Goal: Information Seeking & Learning: Learn about a topic

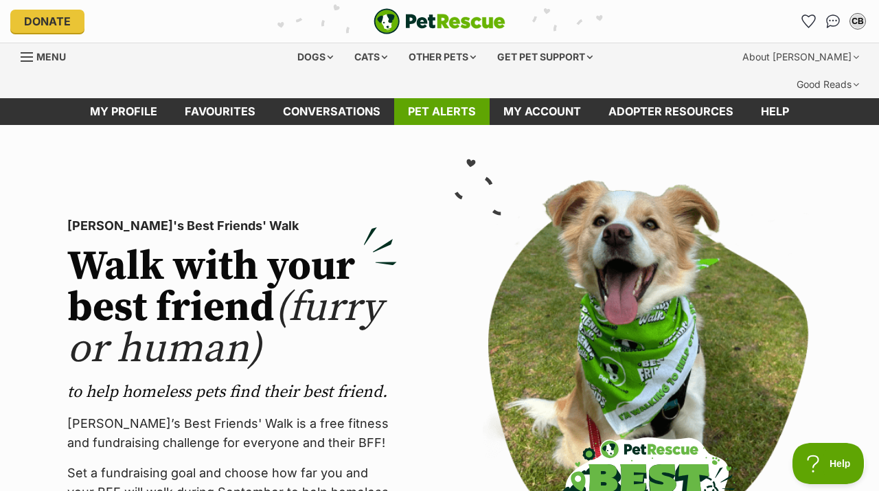
click at [447, 98] on link "Pet alerts" at bounding box center [441, 111] width 95 height 27
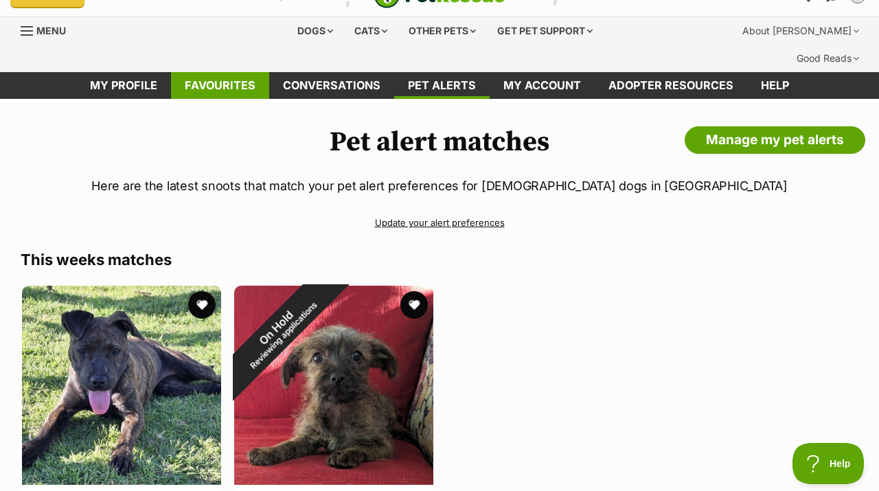
click at [243, 72] on link "Favourites" at bounding box center [220, 85] width 98 height 27
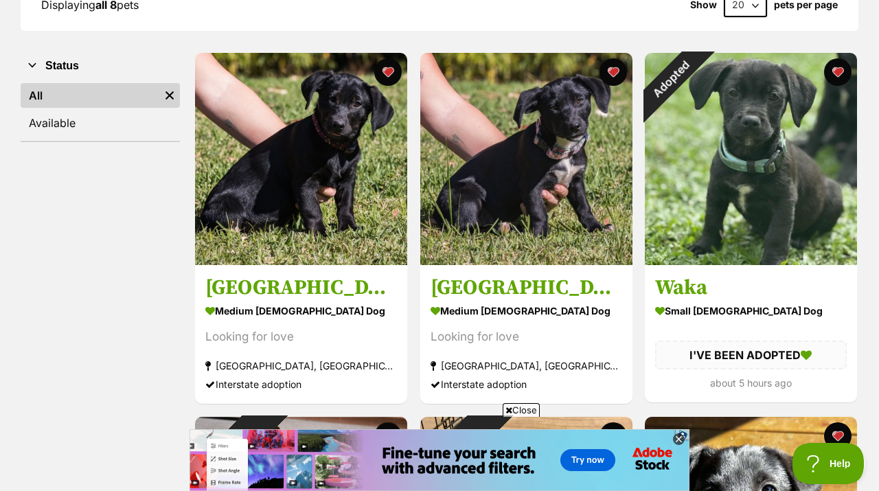
scroll to position [254, 0]
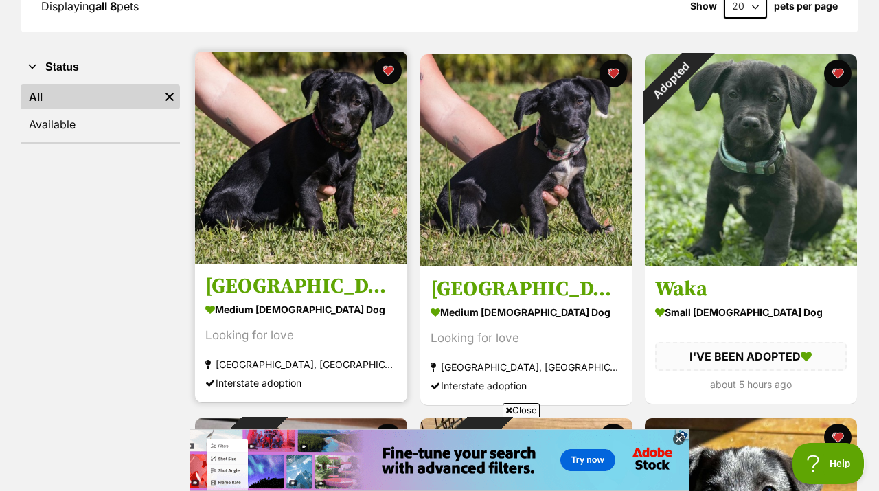
click at [256, 188] on img at bounding box center [301, 158] width 212 height 212
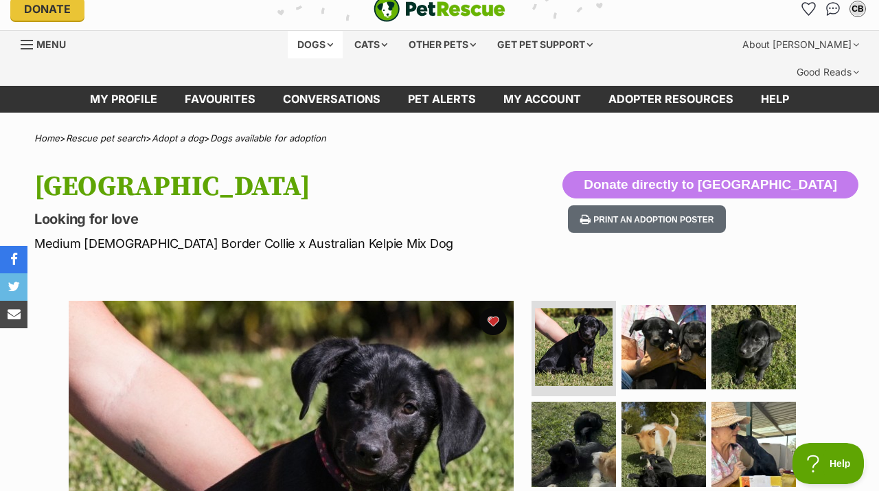
click at [313, 36] on div "Dogs" at bounding box center [315, 44] width 55 height 27
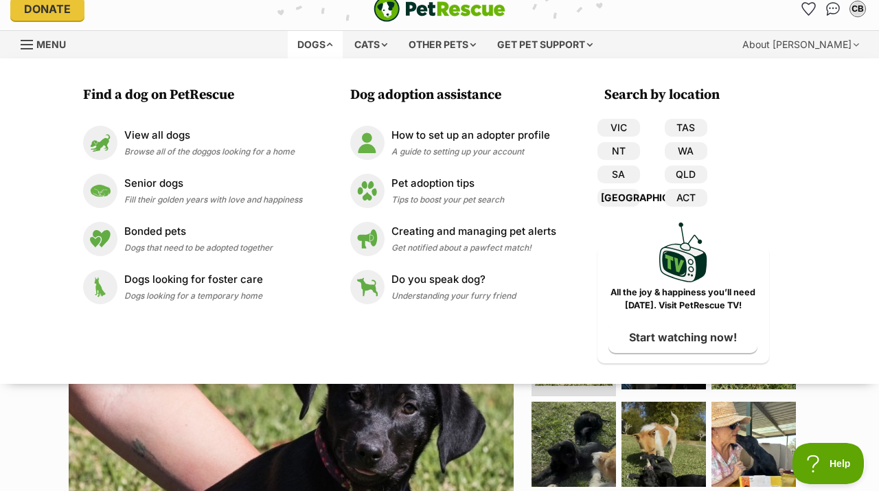
click at [623, 199] on link "[GEOGRAPHIC_DATA]" at bounding box center [619, 198] width 43 height 18
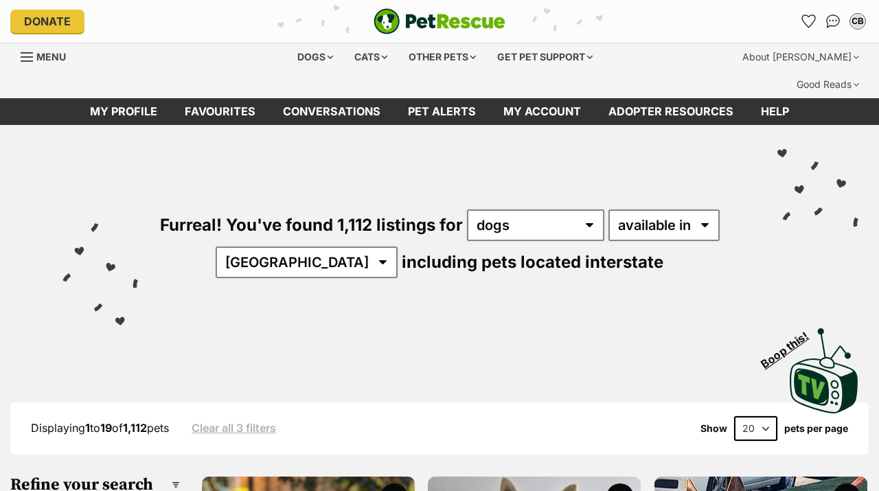
click option "dogs" at bounding box center [0, 0] width 0 height 0
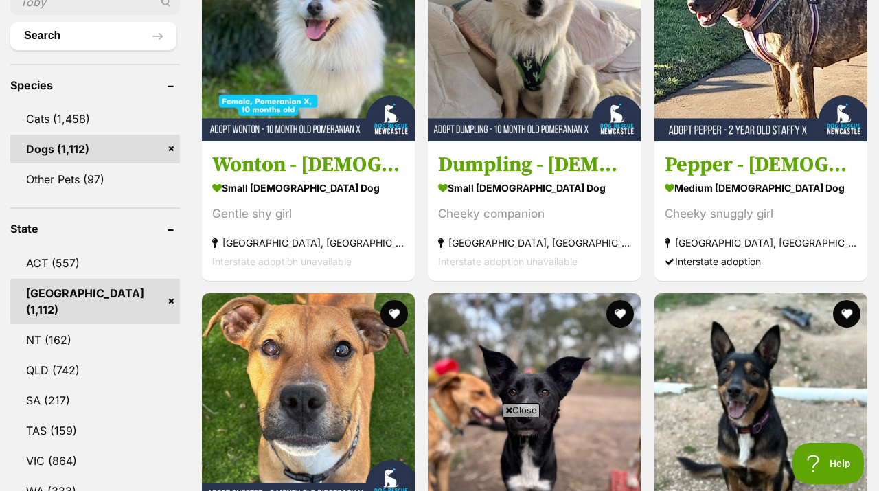
scroll to position [772, 0]
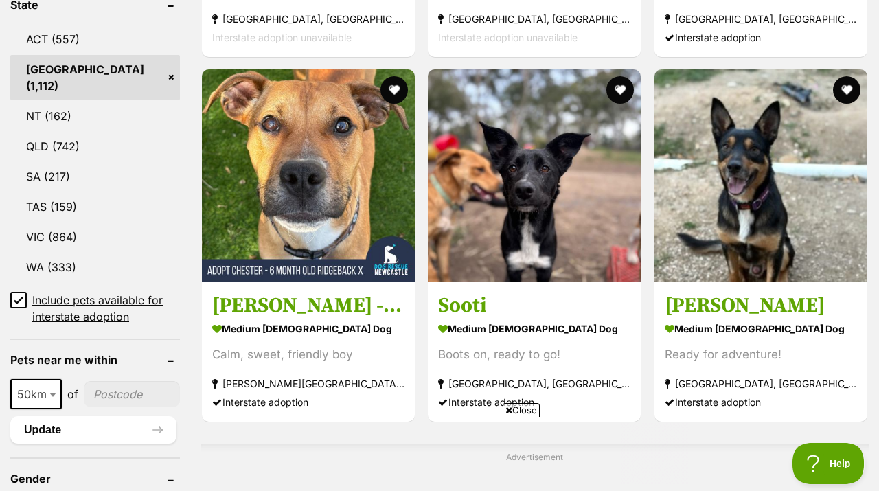
click at [20, 295] on icon at bounding box center [19, 300] width 10 height 10
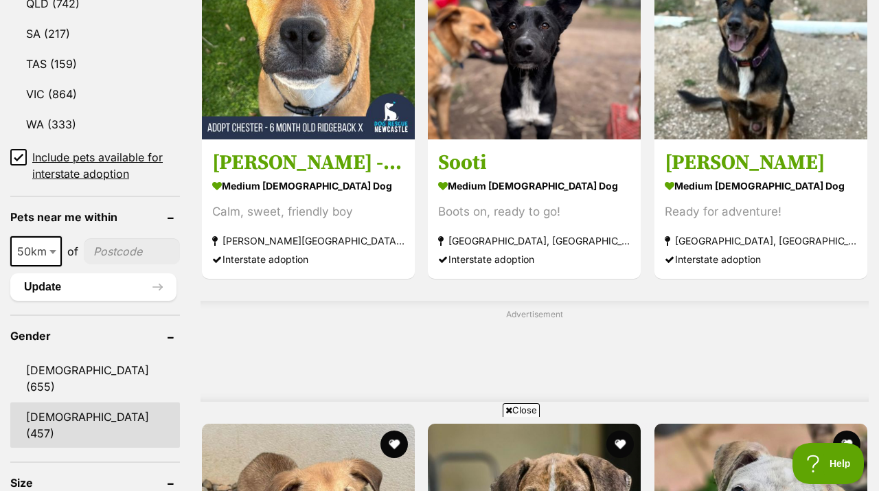
click at [69, 403] on link "Female (457)" at bounding box center [95, 425] width 170 height 45
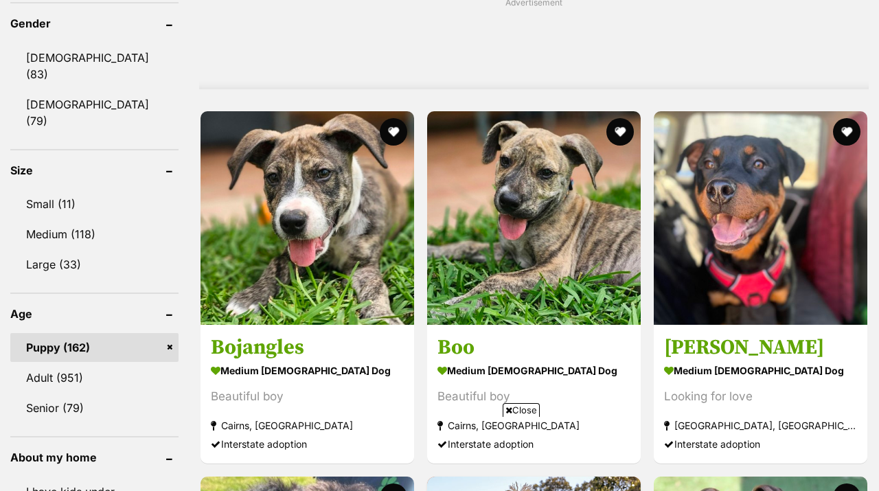
scroll to position [1328, 0]
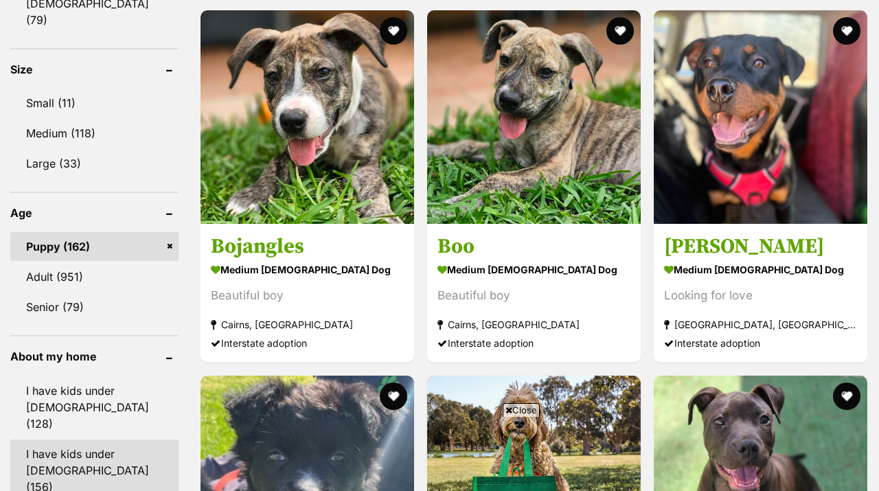
click at [70, 440] on link "I have kids under [DEMOGRAPHIC_DATA] (156)" at bounding box center [94, 471] width 168 height 62
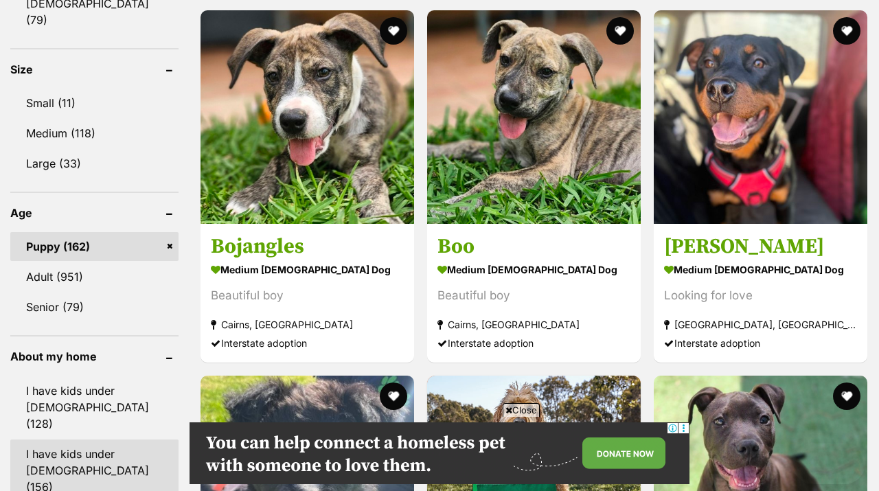
scroll to position [0, 0]
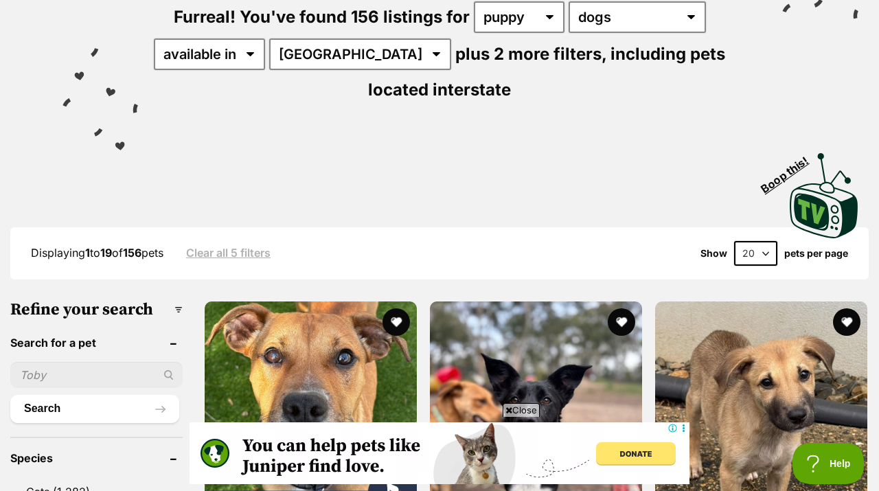
scroll to position [692, 0]
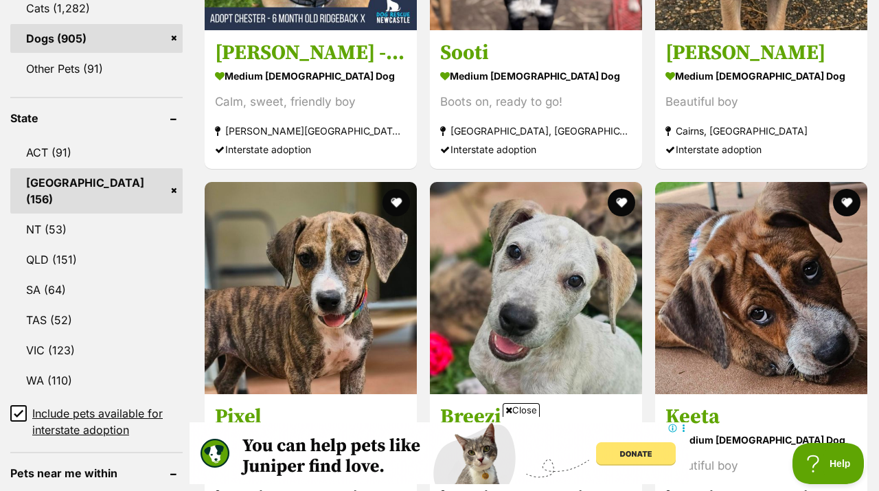
click at [21, 410] on icon at bounding box center [18, 413] width 8 height 6
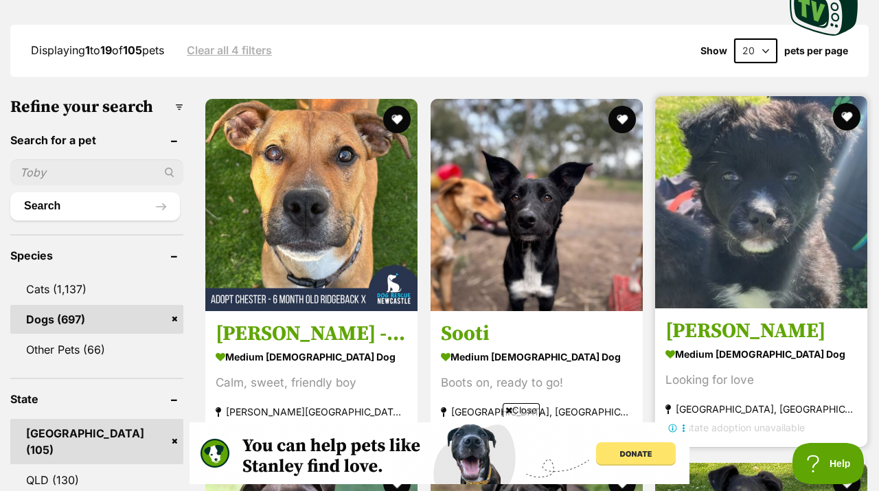
click at [752, 192] on img at bounding box center [761, 202] width 212 height 212
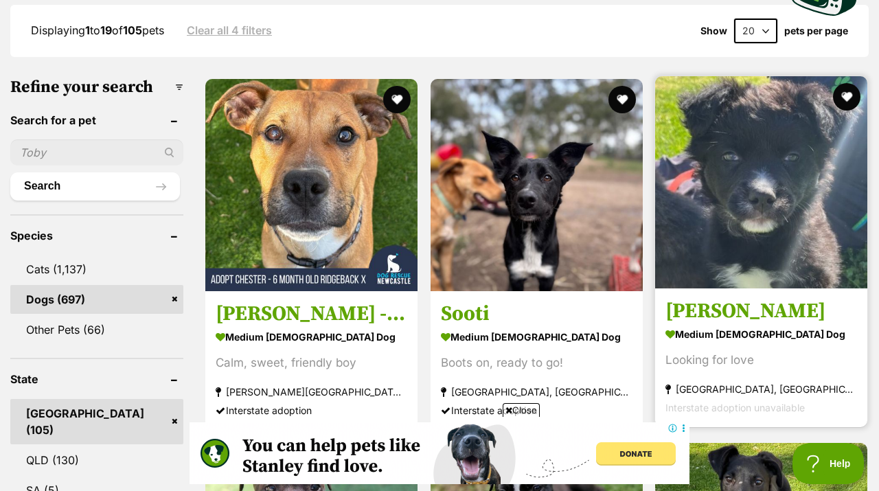
scroll to position [714, 0]
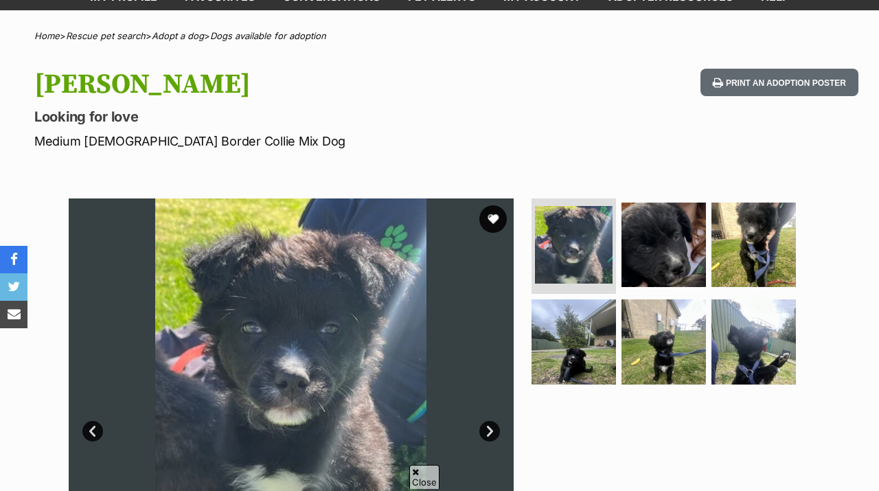
scroll to position [192, 0]
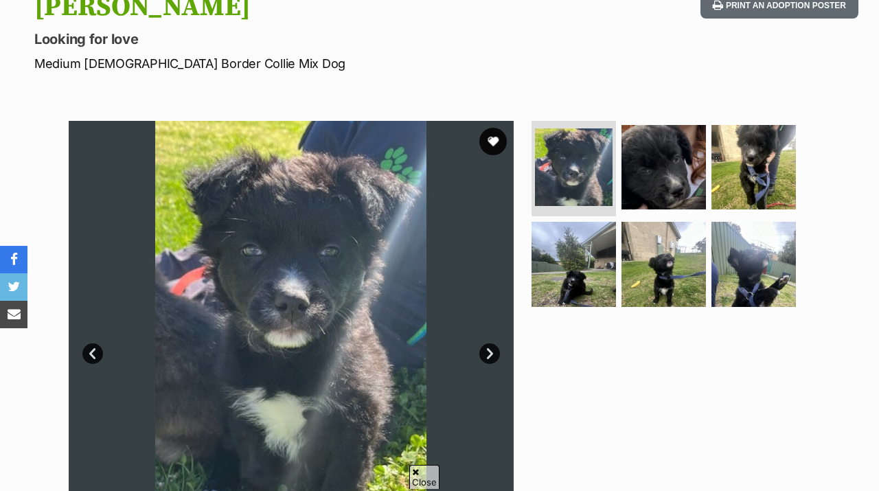
click at [493, 343] on link "Next" at bounding box center [489, 353] width 21 height 21
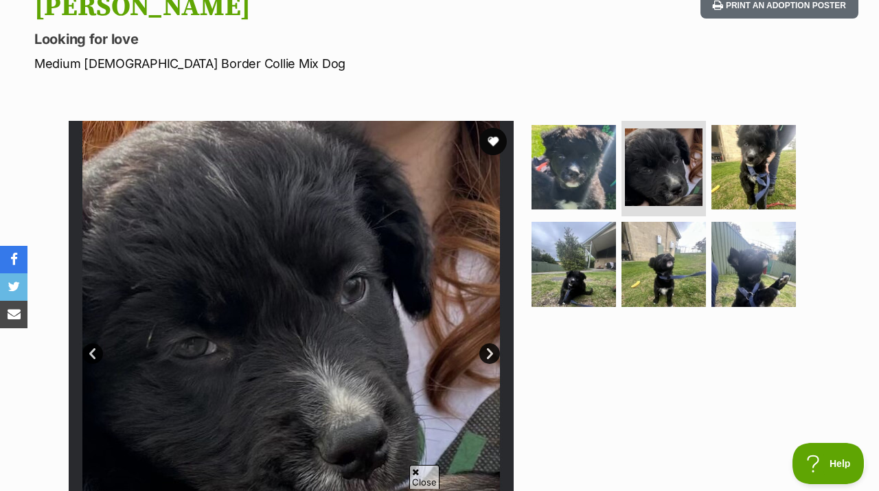
scroll to position [0, 0]
click at [493, 343] on link "Next" at bounding box center [489, 353] width 21 height 21
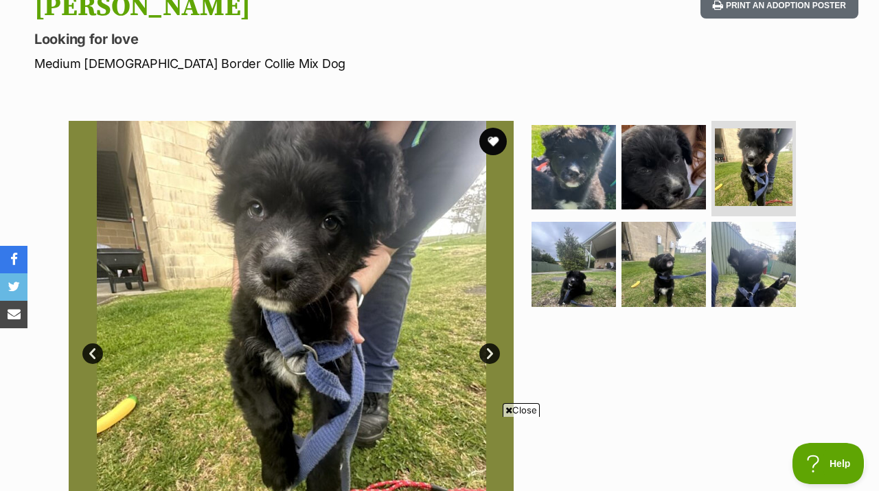
click at [493, 343] on link "Next" at bounding box center [489, 353] width 21 height 21
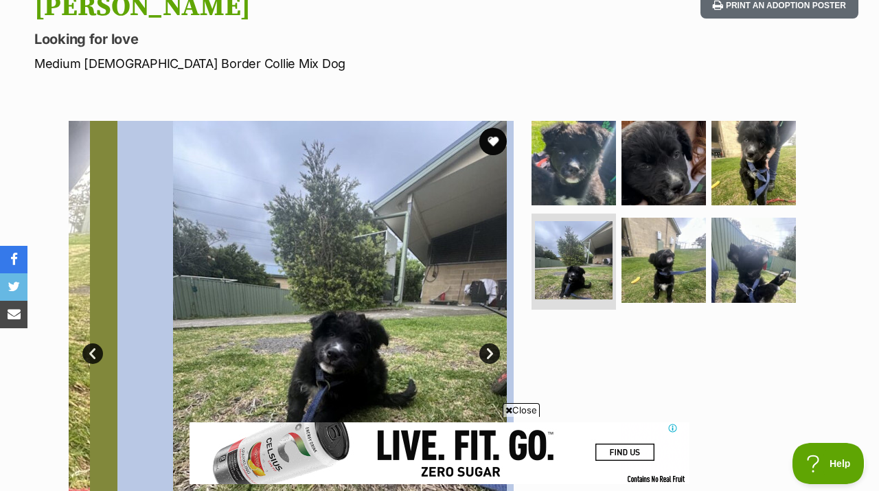
click at [493, 343] on link "Next" at bounding box center [489, 353] width 21 height 21
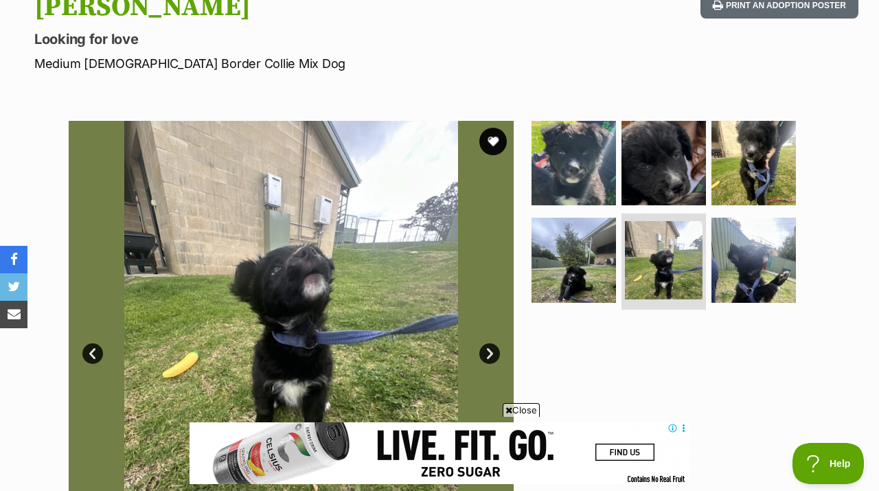
click at [493, 343] on link "Next" at bounding box center [489, 353] width 21 height 21
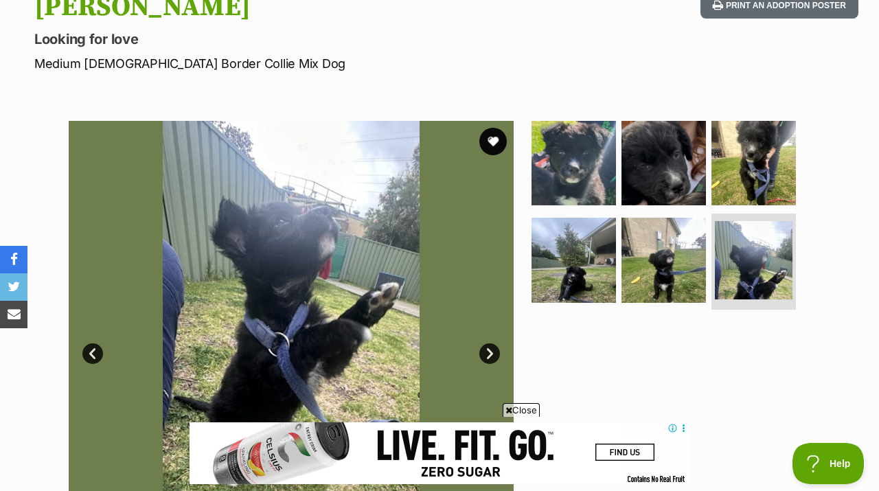
click at [493, 343] on link "Next" at bounding box center [489, 353] width 21 height 21
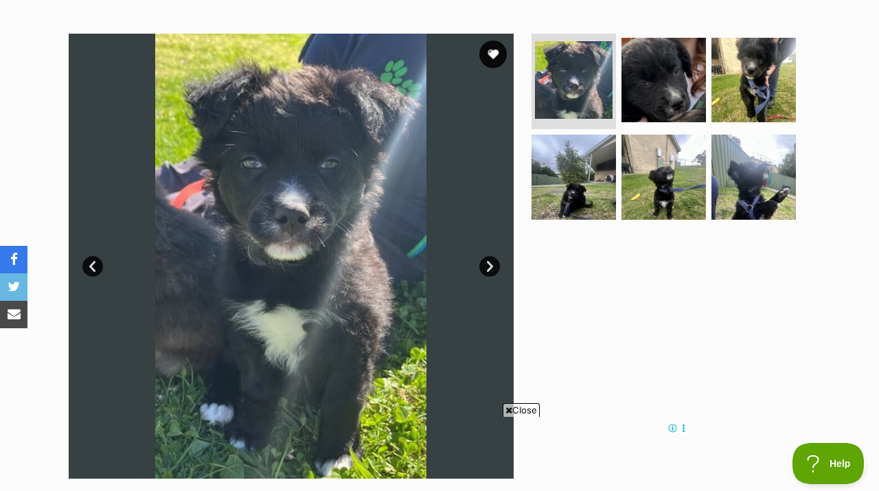
scroll to position [261, 0]
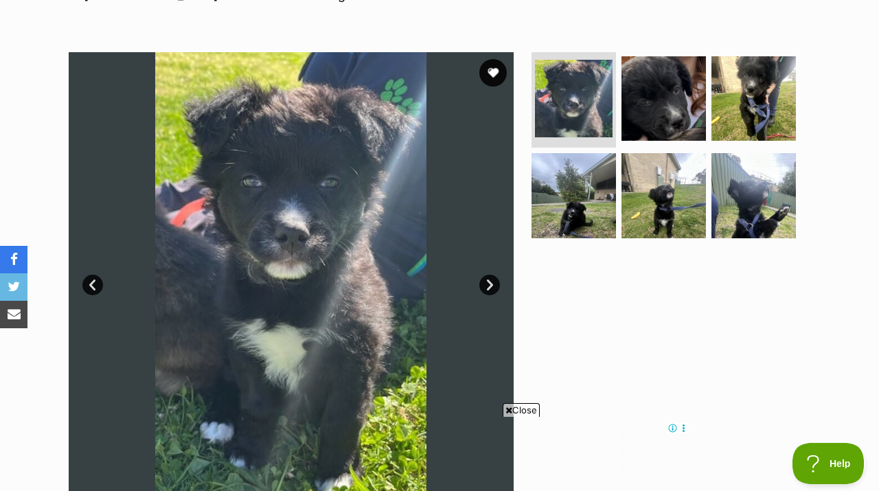
click at [493, 275] on link "Next" at bounding box center [489, 285] width 21 height 21
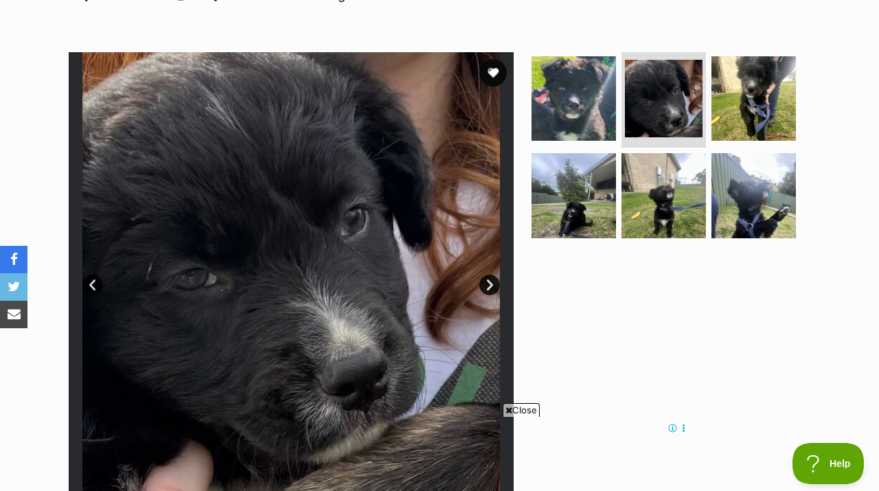
click at [493, 275] on link "Next" at bounding box center [489, 285] width 21 height 21
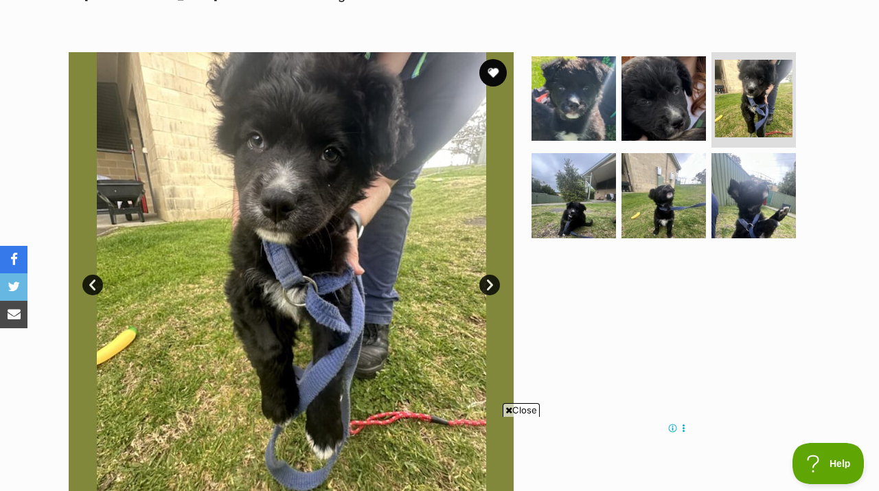
click at [493, 275] on link "Next" at bounding box center [489, 285] width 21 height 21
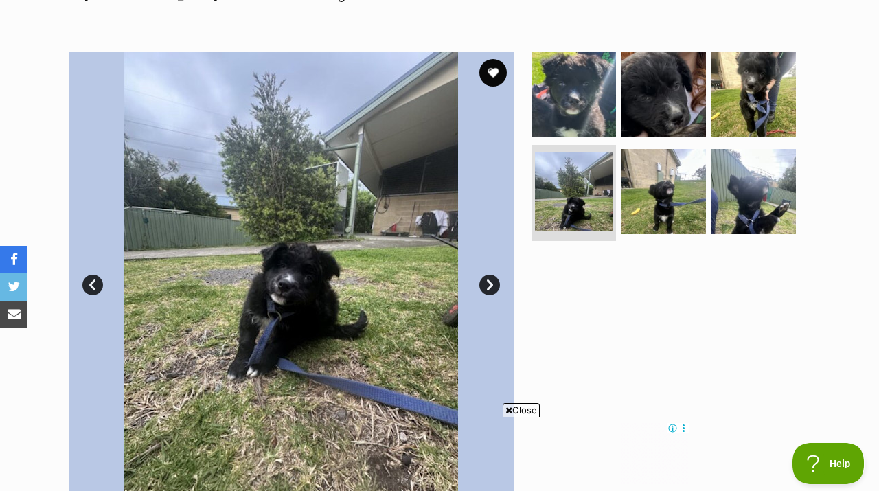
click at [493, 275] on link "Next" at bounding box center [489, 285] width 21 height 21
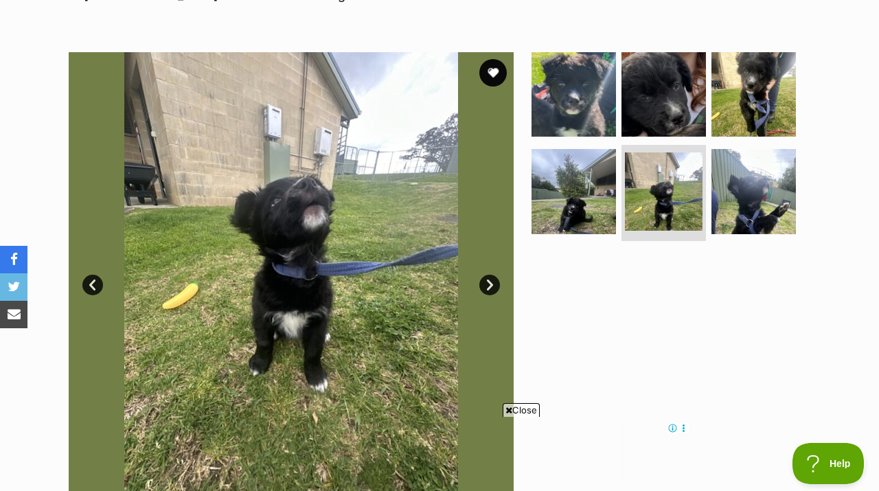
click at [494, 275] on link "Next" at bounding box center [489, 285] width 21 height 21
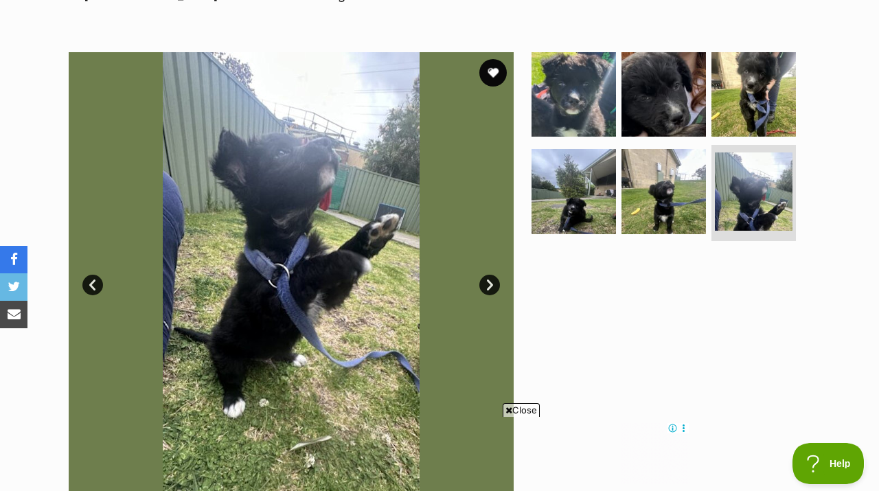
click at [494, 275] on link "Next" at bounding box center [489, 285] width 21 height 21
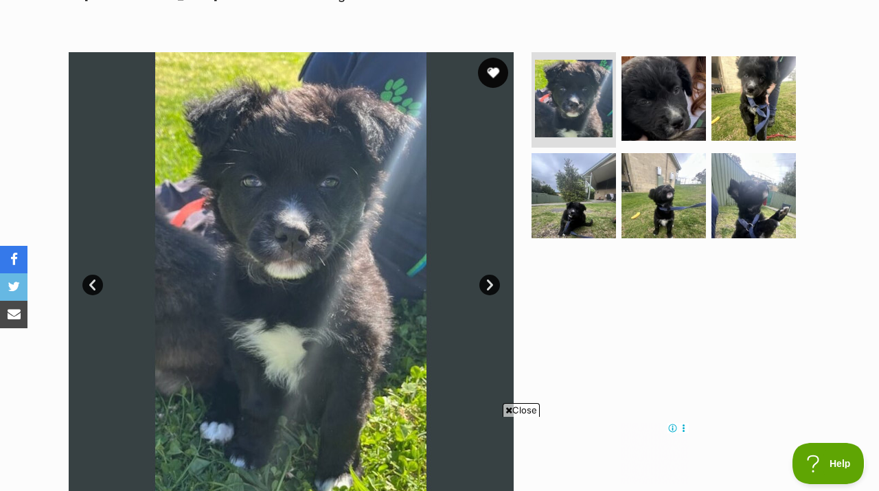
click at [493, 58] on button "favourite" at bounding box center [493, 73] width 30 height 30
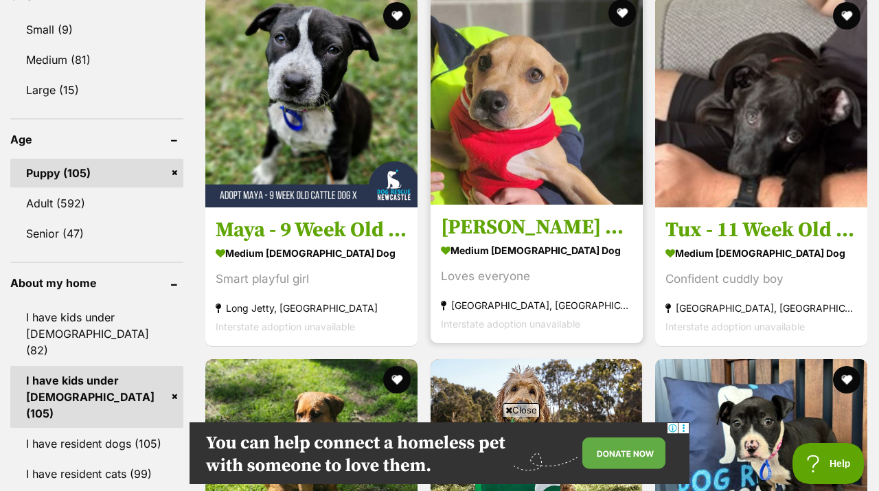
click at [565, 89] on img at bounding box center [537, 98] width 212 height 212
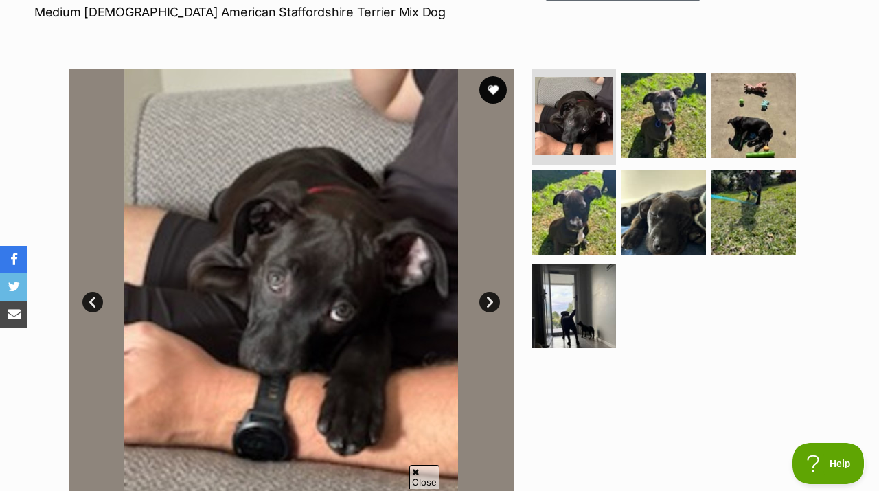
click at [488, 292] on link "Next" at bounding box center [489, 302] width 21 height 21
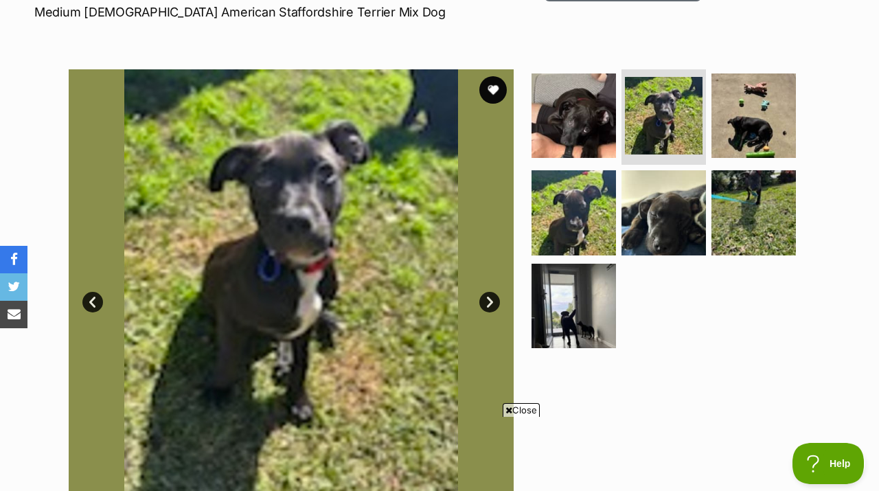
click at [488, 292] on link "Next" at bounding box center [489, 302] width 21 height 21
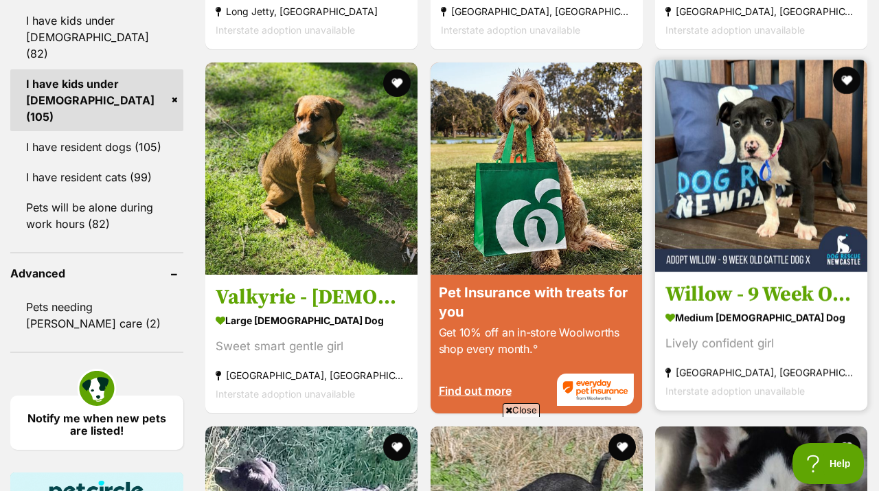
click at [731, 145] on img at bounding box center [761, 166] width 212 height 212
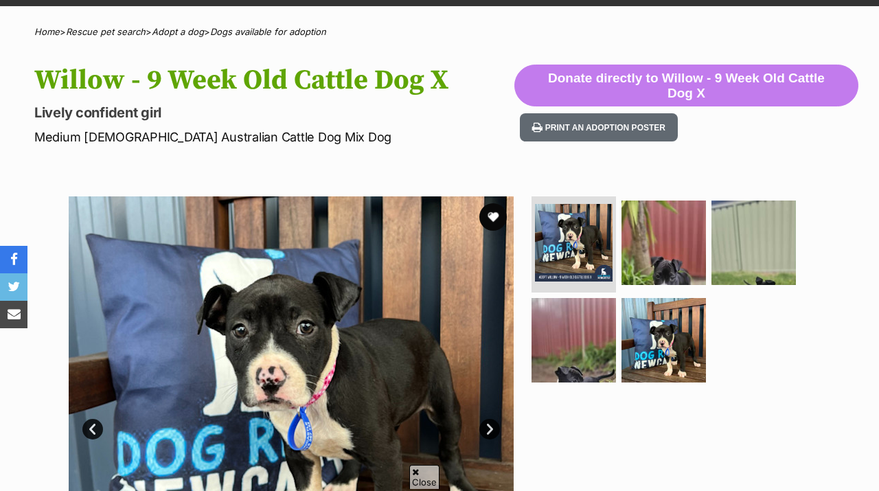
scroll to position [120, 0]
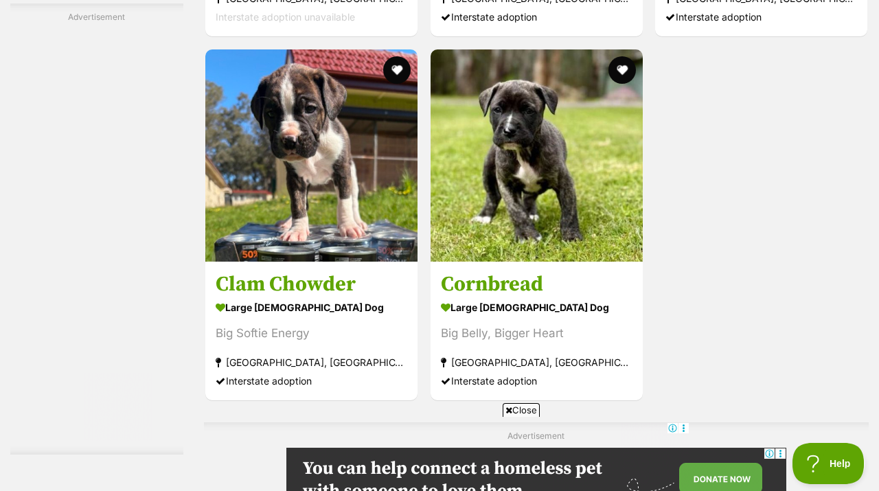
scroll to position [3177, 0]
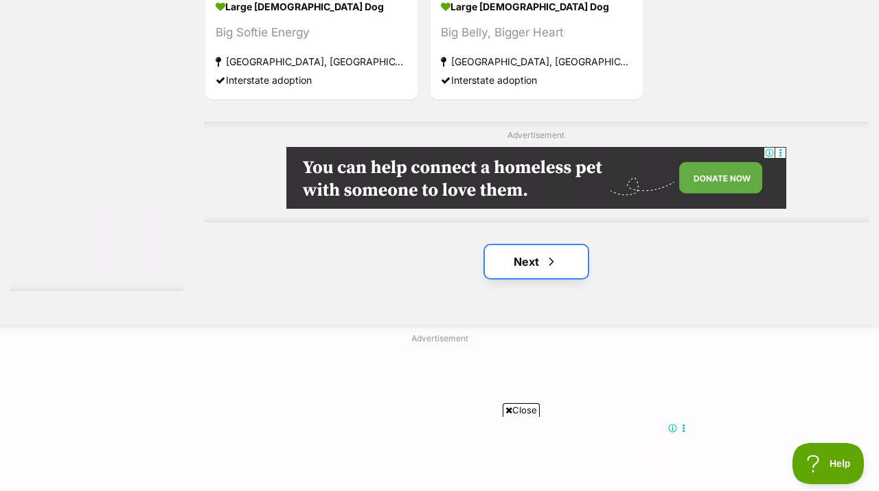
click at [523, 256] on link "Next" at bounding box center [536, 261] width 103 height 33
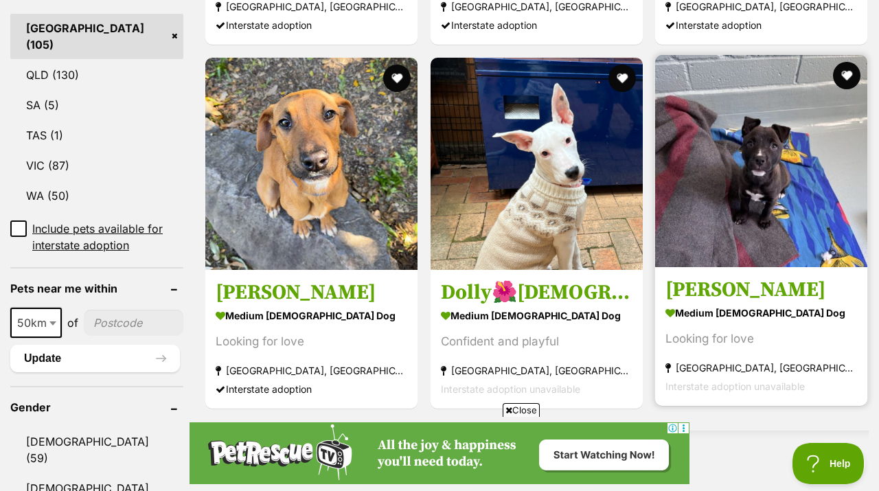
scroll to position [801, 0]
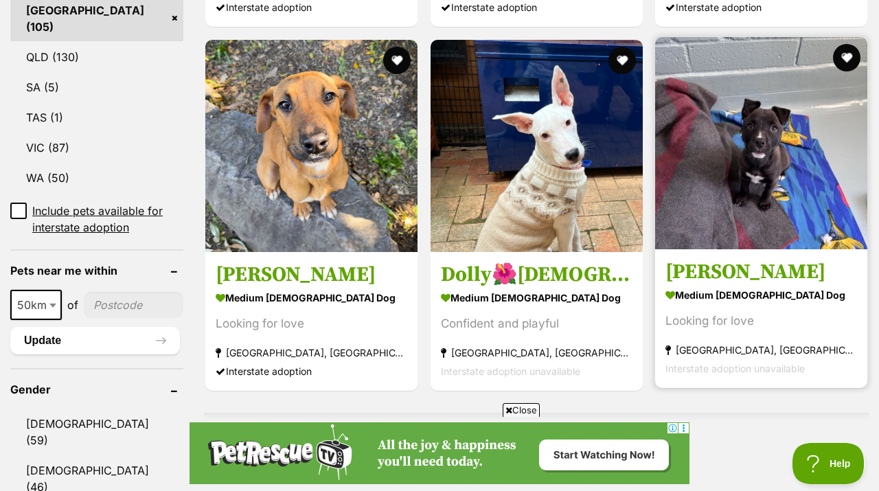
click at [767, 153] on img at bounding box center [761, 143] width 212 height 212
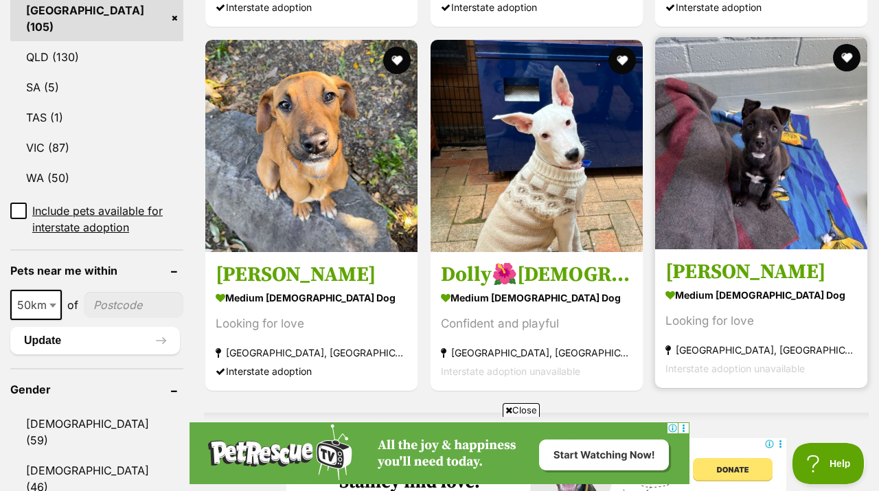
scroll to position [0, 0]
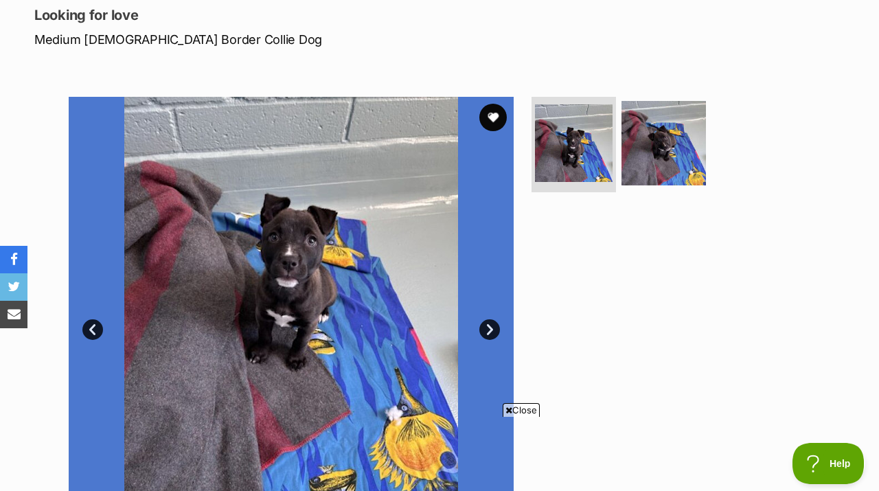
click at [490, 319] on link "Next" at bounding box center [489, 329] width 21 height 21
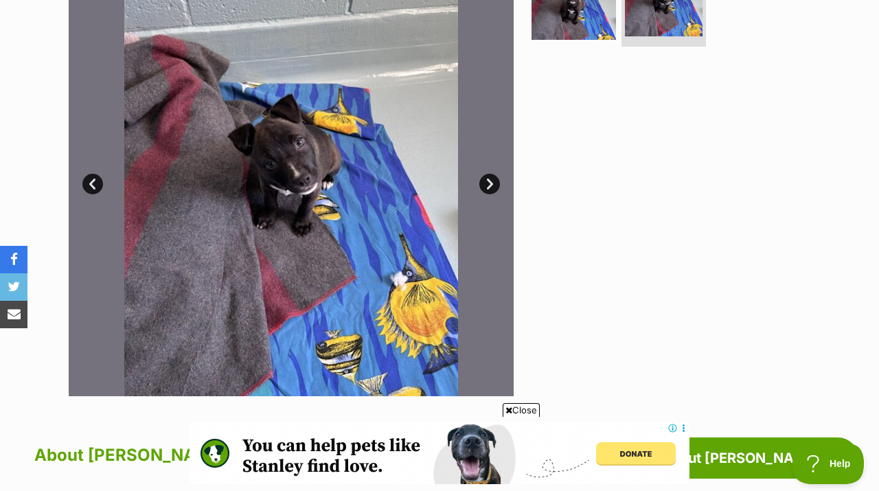
scroll to position [291, 0]
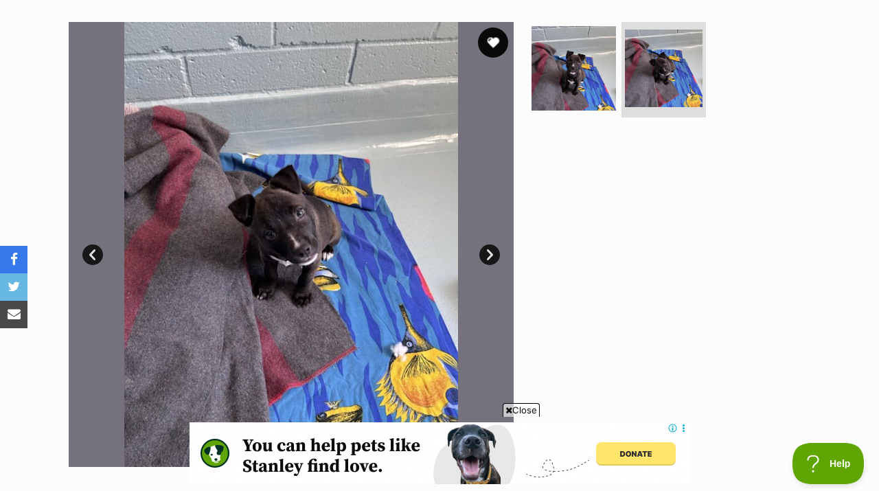
click at [498, 27] on button "favourite" at bounding box center [493, 42] width 30 height 30
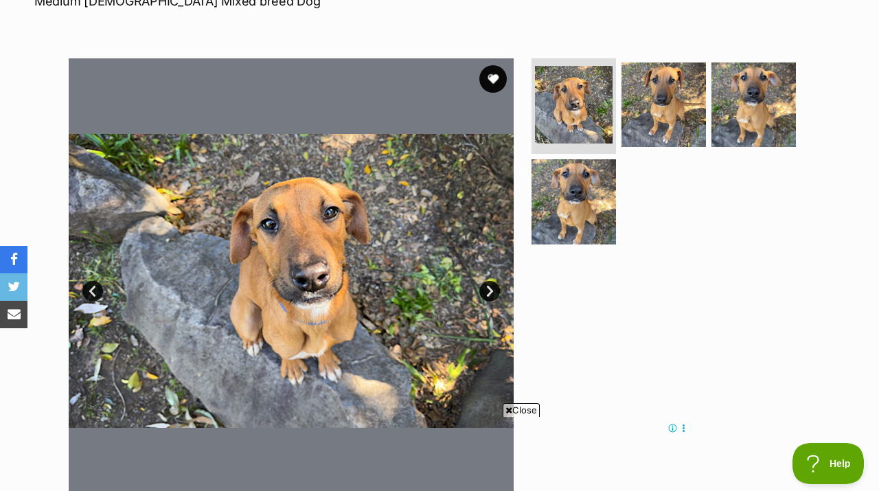
scroll to position [238, 0]
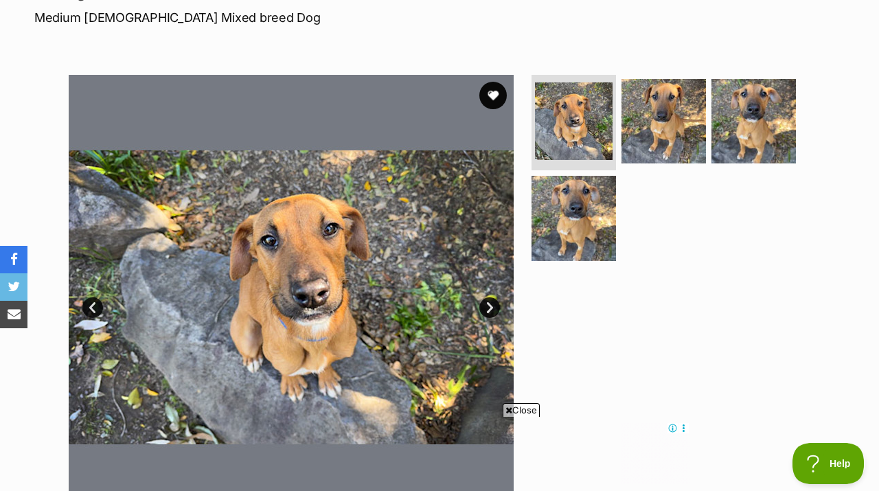
click at [490, 297] on link "Next" at bounding box center [489, 307] width 21 height 21
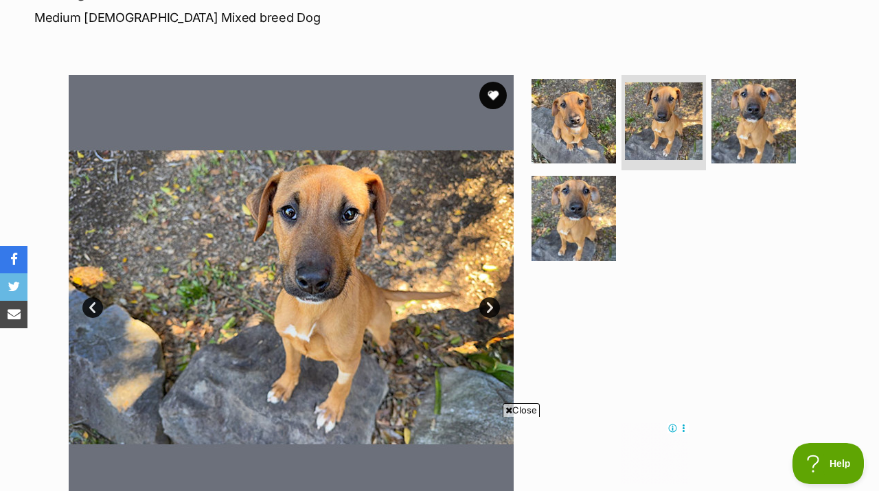
click at [490, 297] on link "Next" at bounding box center [489, 307] width 21 height 21
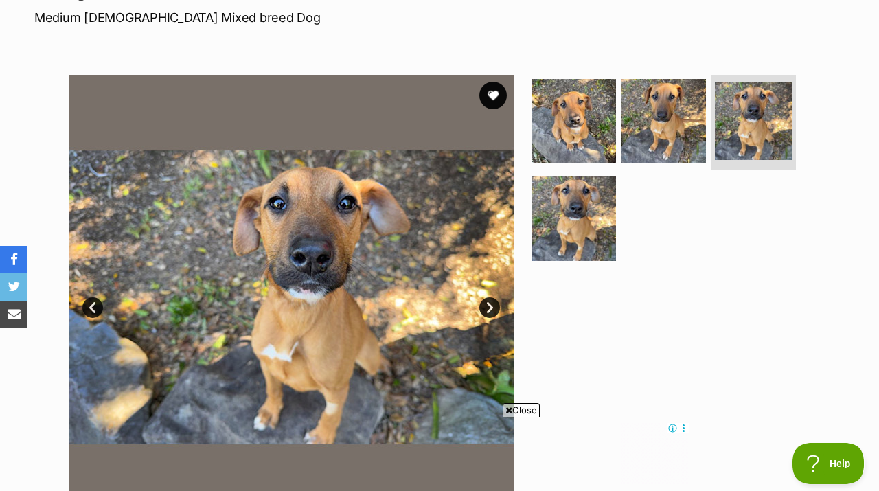
click at [490, 297] on link "Next" at bounding box center [489, 307] width 21 height 21
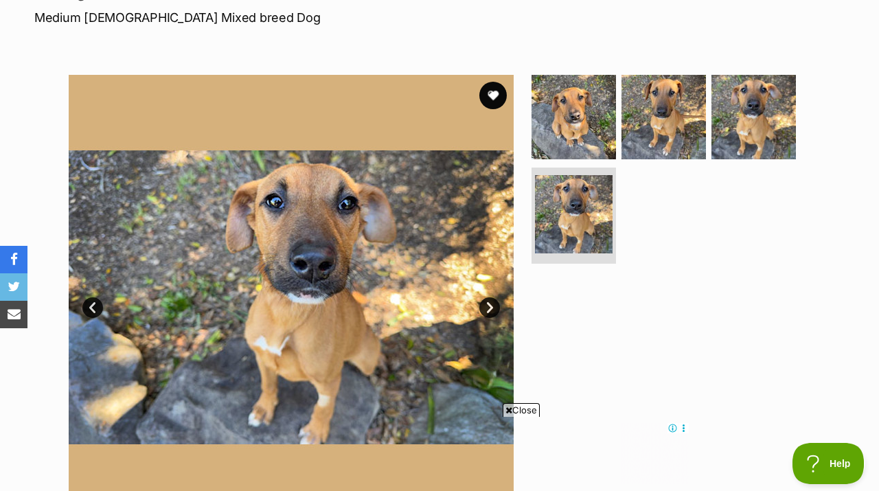
click at [491, 297] on link "Next" at bounding box center [489, 307] width 21 height 21
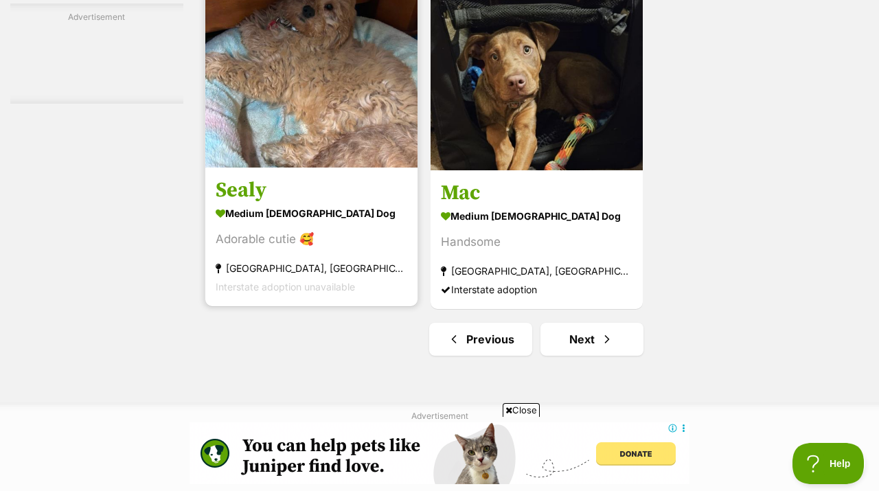
scroll to position [3099, 0]
click at [354, 81] on img at bounding box center [311, 62] width 212 height 212
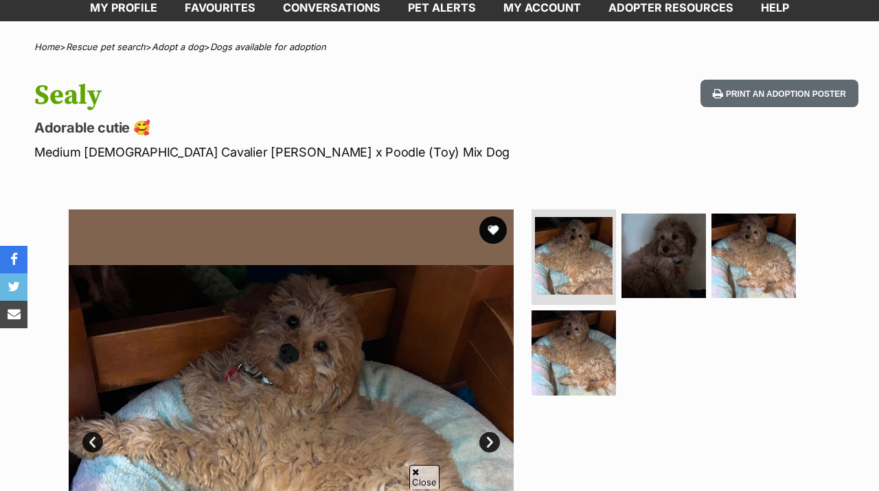
scroll to position [155, 0]
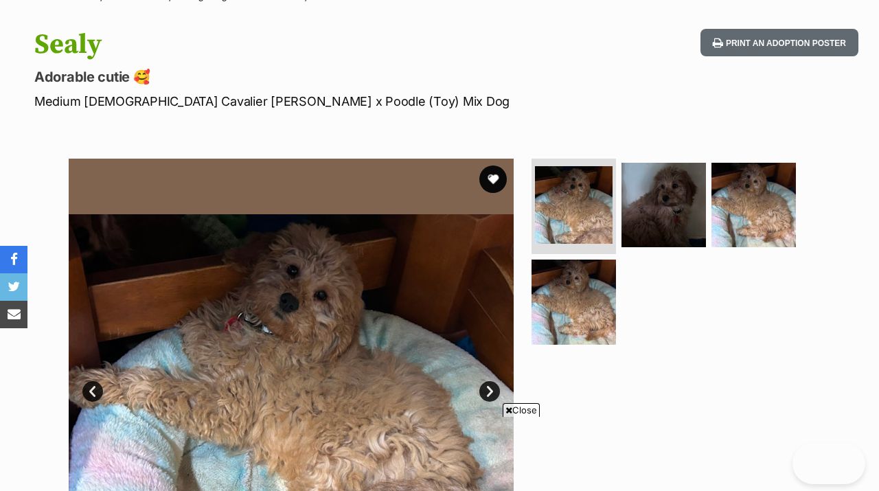
click at [490, 381] on link "Next" at bounding box center [489, 391] width 21 height 21
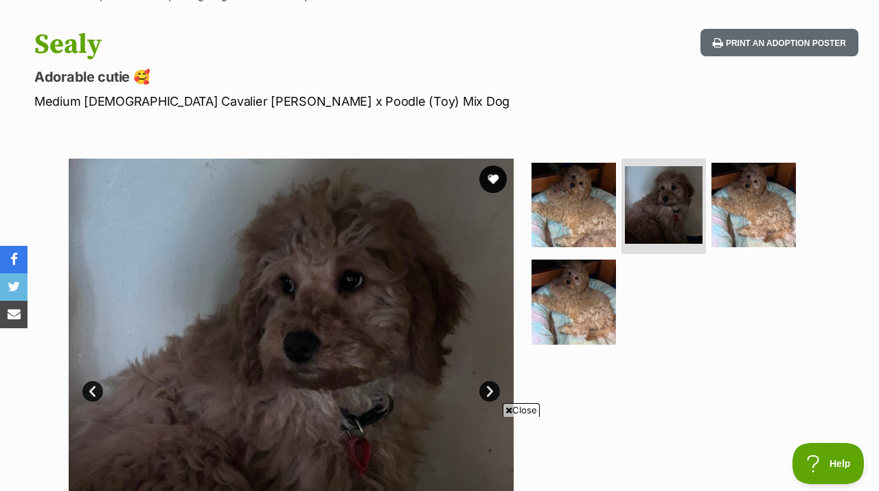
scroll to position [0, 0]
click at [490, 381] on link "Next" at bounding box center [489, 391] width 21 height 21
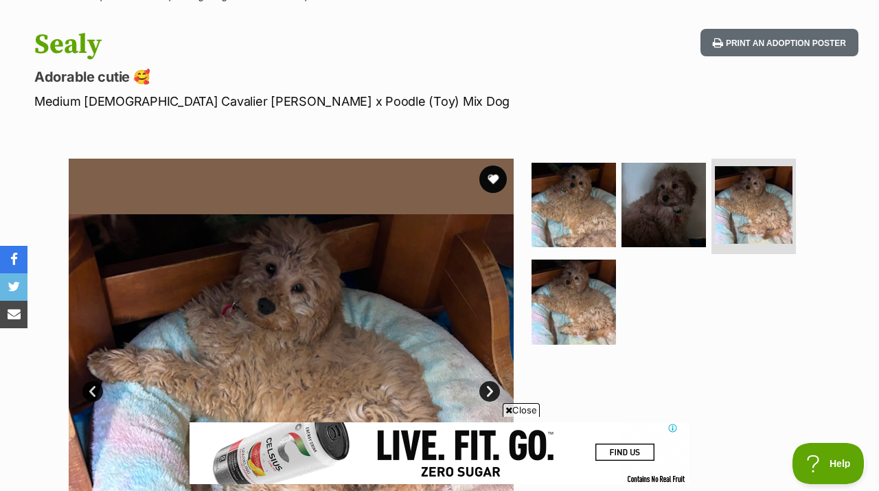
click at [490, 381] on link "Next" at bounding box center [489, 391] width 21 height 21
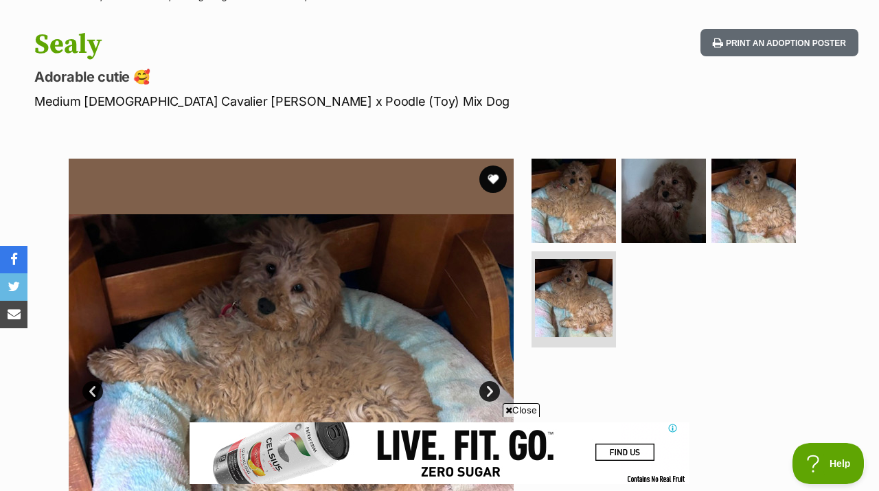
click at [490, 381] on link "Next" at bounding box center [489, 391] width 21 height 21
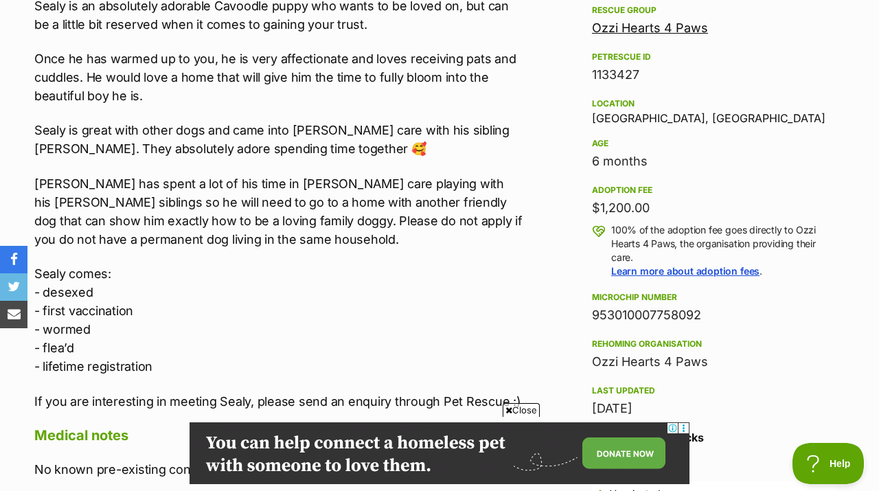
drag, startPoint x: 704, startPoint y: 333, endPoint x: 595, endPoint y: 337, distance: 109.3
click at [595, 352] on div "Ozzi Hearts 4 Paws" at bounding box center [714, 361] width 245 height 19
copy div "Ozzi Hearts 4 Paws"
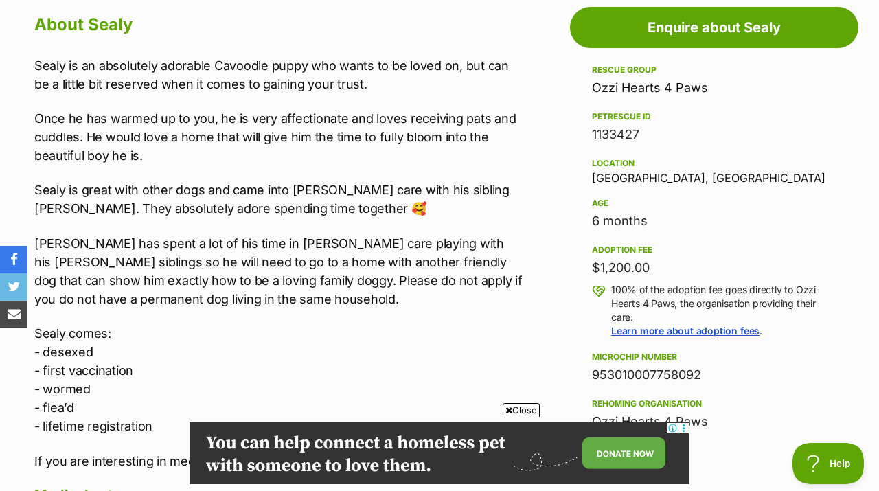
scroll to position [755, 0]
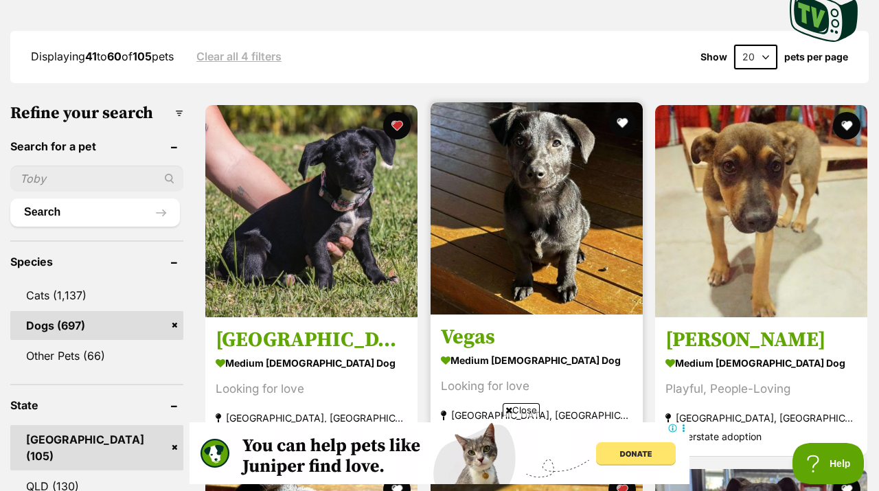
scroll to position [427, 0]
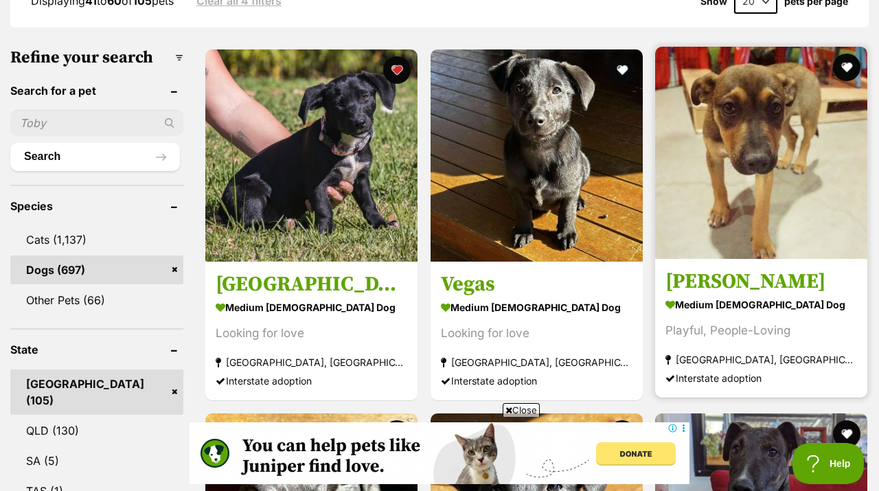
click at [752, 148] on img at bounding box center [761, 153] width 212 height 212
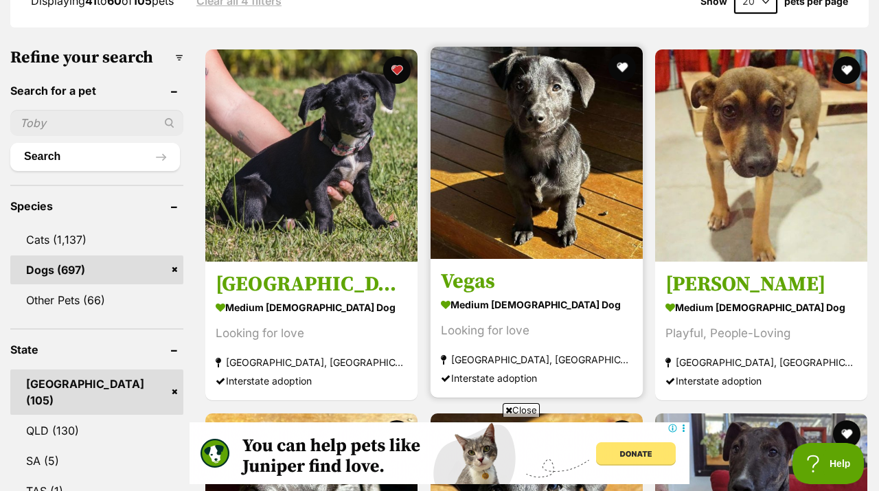
scroll to position [554, 0]
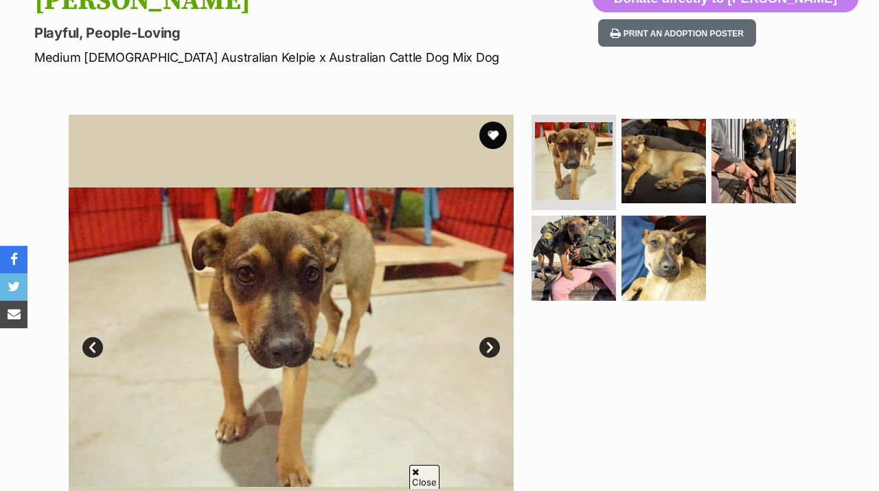
scroll to position [199, 0]
click at [494, 337] on link "Next" at bounding box center [489, 347] width 21 height 21
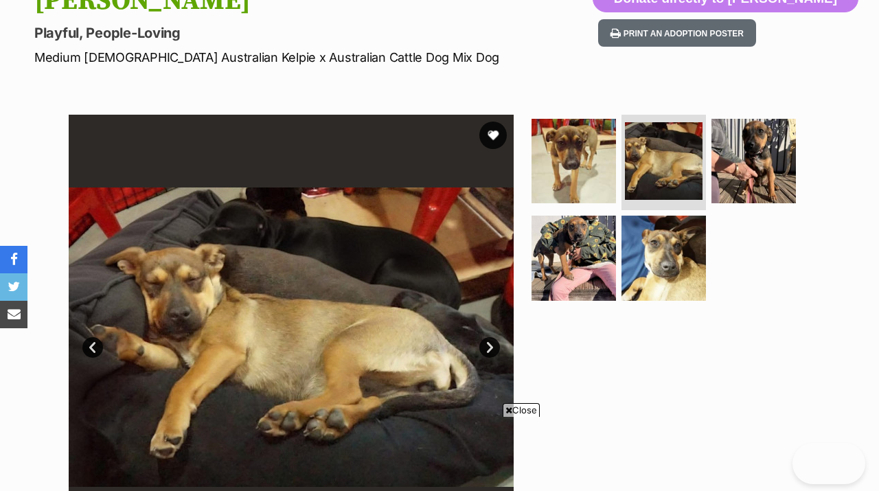
click at [494, 337] on link "Next" at bounding box center [489, 347] width 21 height 21
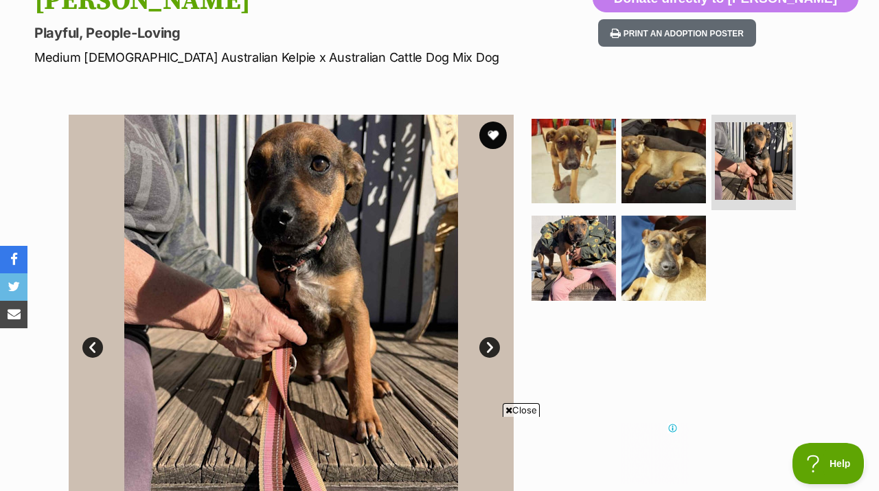
scroll to position [0, 0]
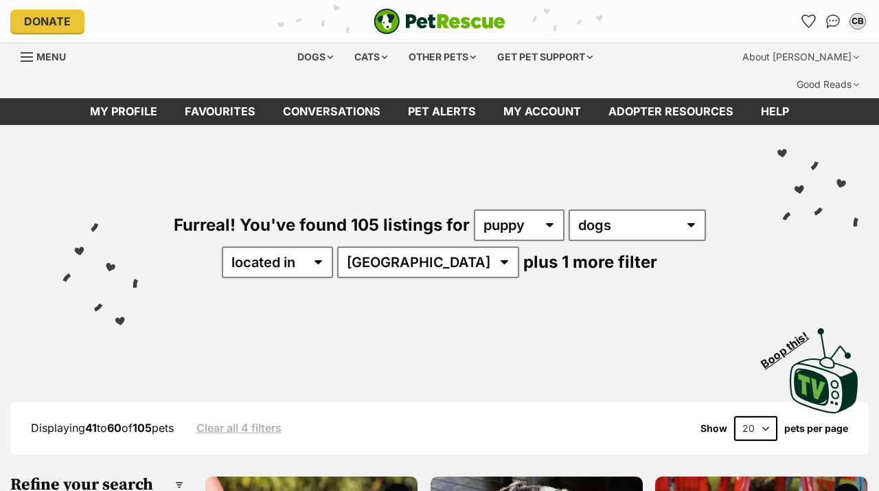
scroll to position [385, 0]
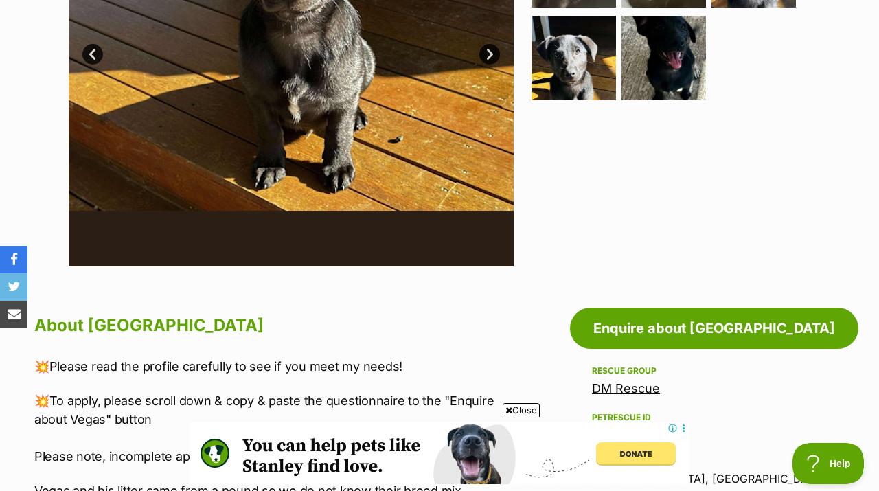
scroll to position [332, 0]
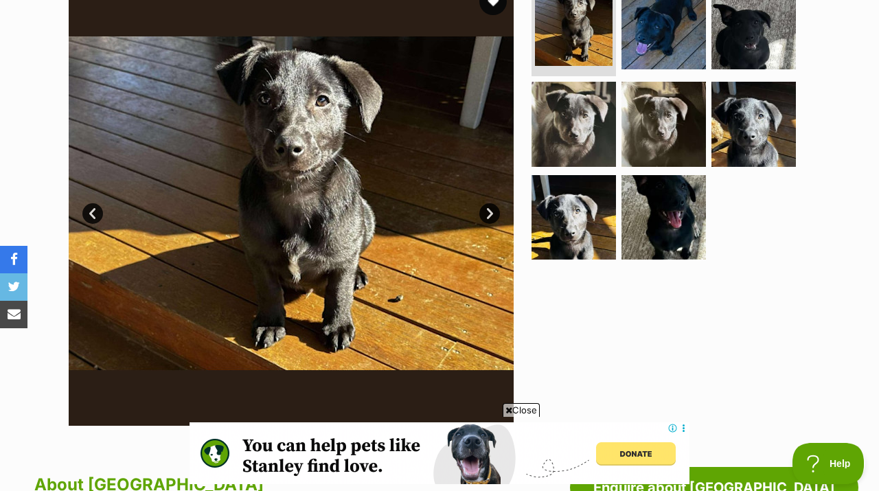
click at [489, 203] on link "Next" at bounding box center [489, 213] width 21 height 21
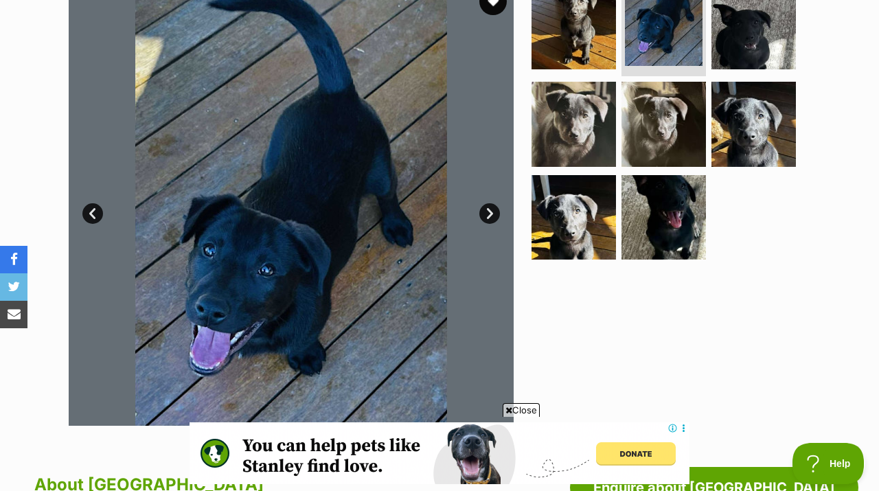
click at [490, 203] on link "Next" at bounding box center [489, 213] width 21 height 21
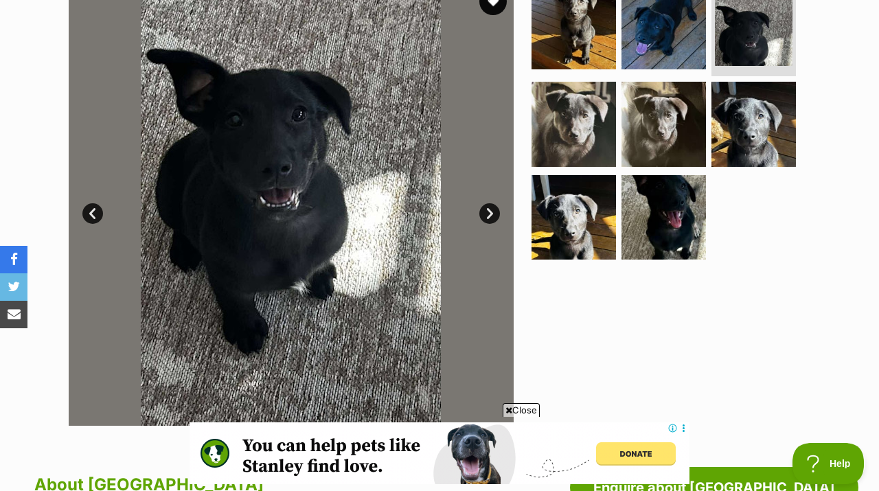
click at [490, 203] on link "Next" at bounding box center [489, 213] width 21 height 21
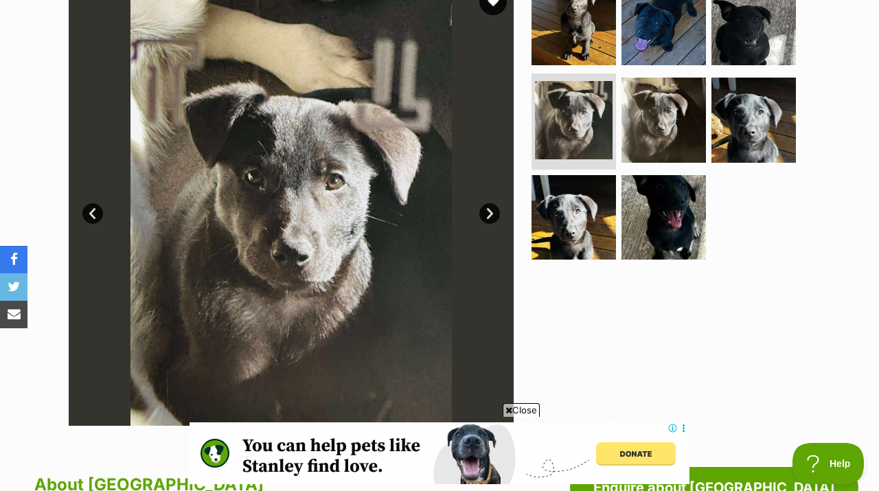
click at [490, 203] on link "Next" at bounding box center [489, 213] width 21 height 21
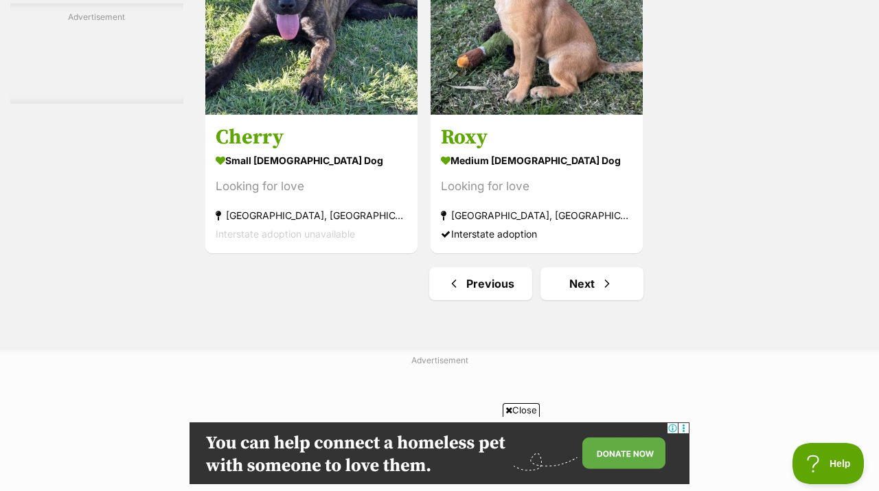
scroll to position [3159, 0]
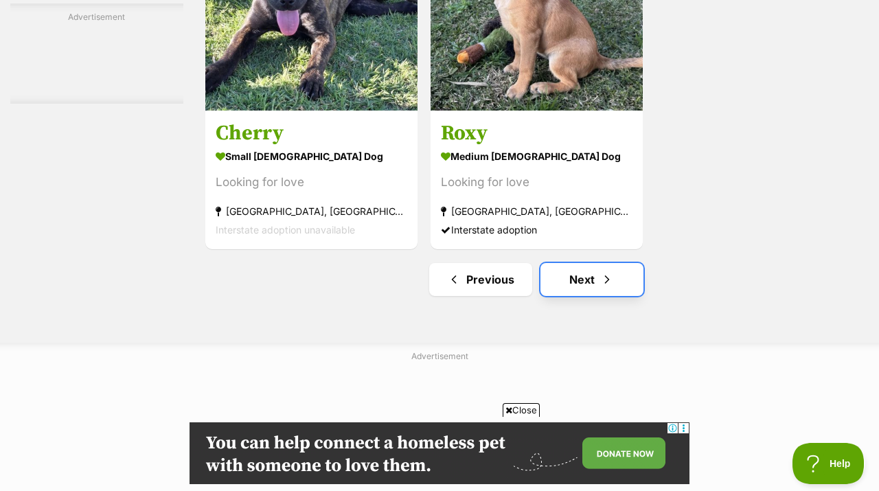
click at [589, 271] on link "Next" at bounding box center [592, 279] width 103 height 33
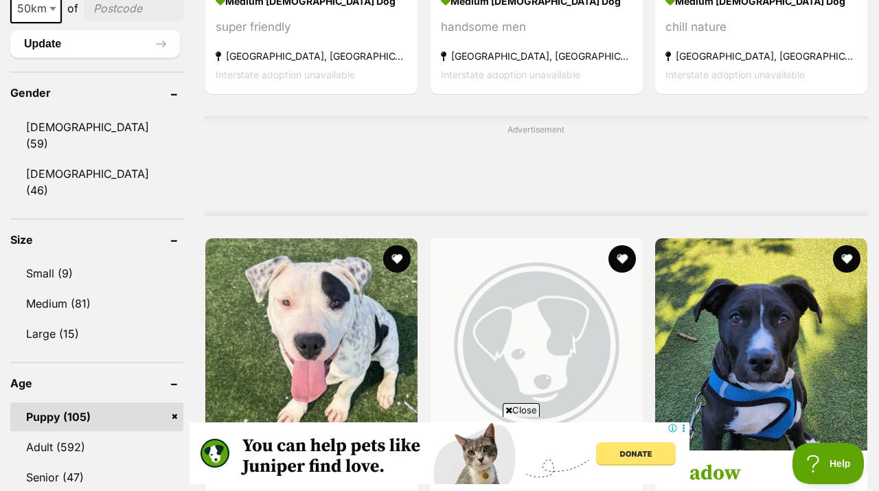
scroll to position [1405, 0]
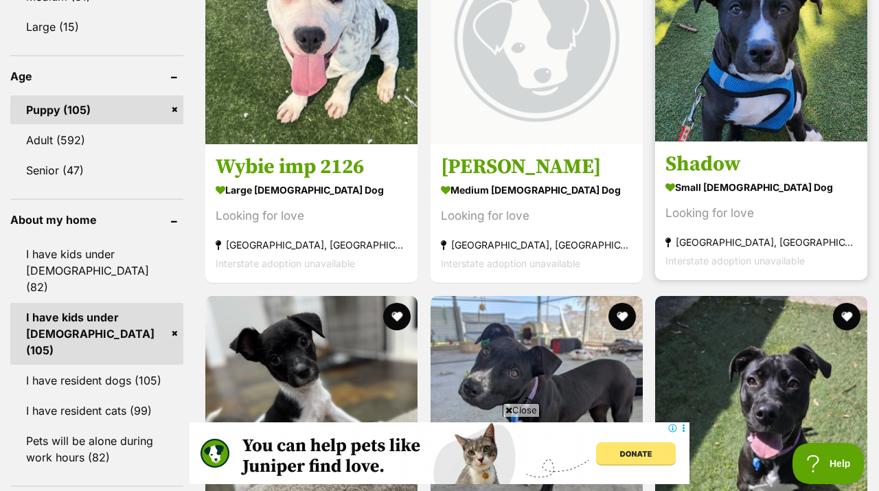
click at [757, 117] on img at bounding box center [761, 35] width 212 height 212
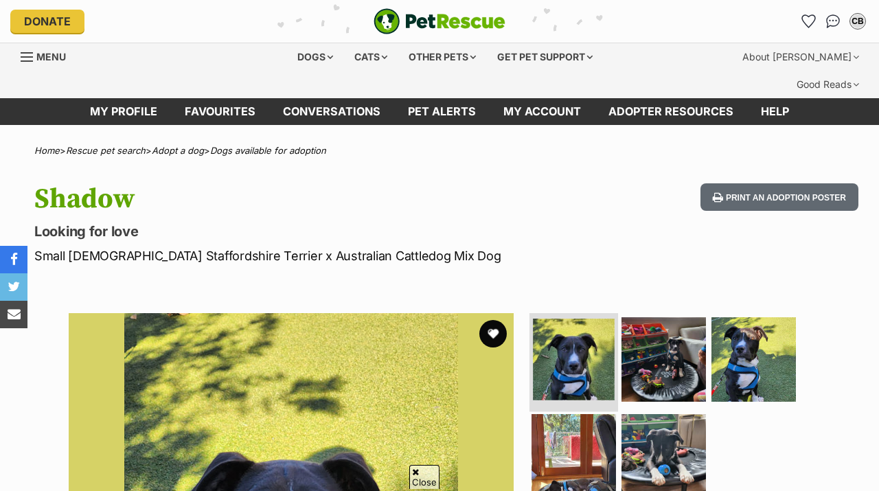
click at [589, 319] on img at bounding box center [574, 360] width 82 height 82
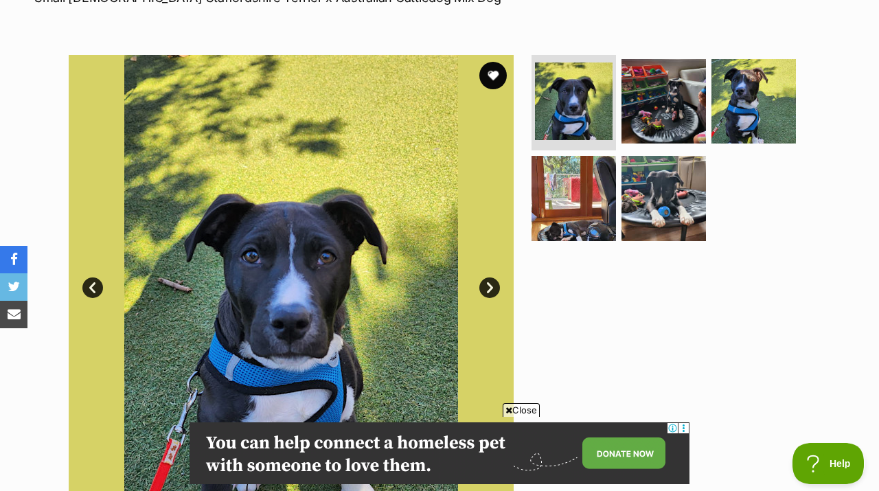
scroll to position [284, 0]
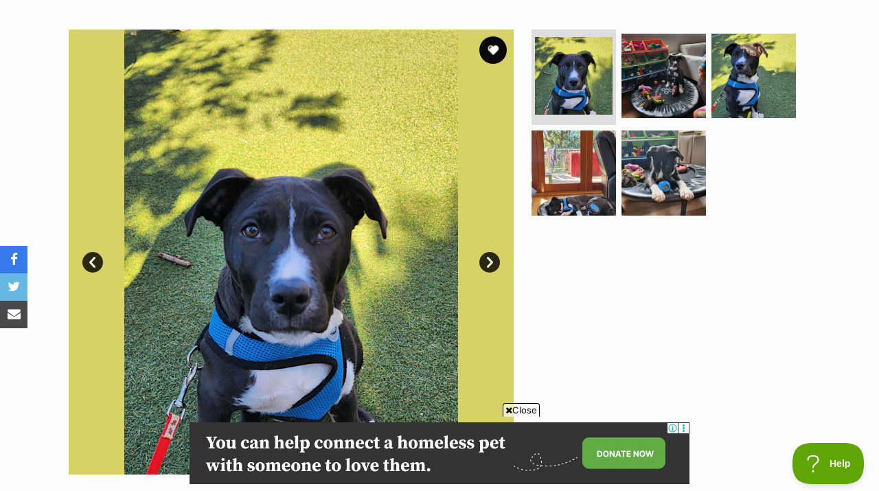
click at [490, 252] on link "Next" at bounding box center [489, 262] width 21 height 21
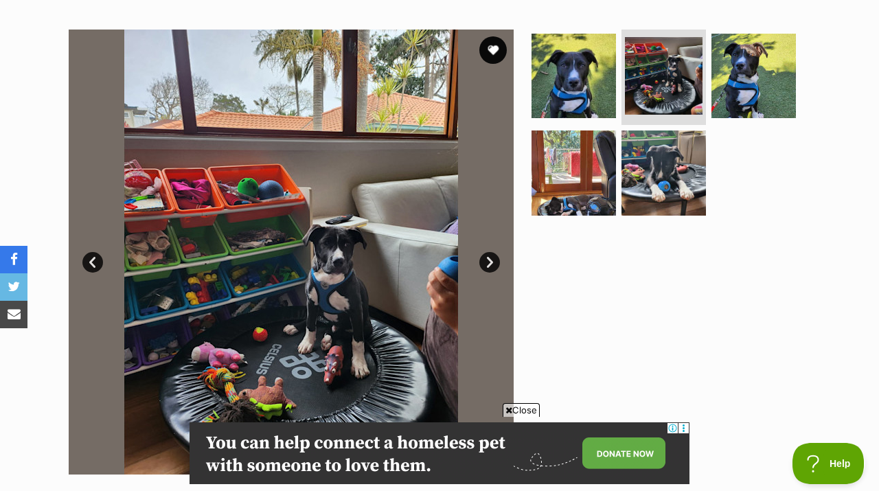
click at [491, 252] on link "Next" at bounding box center [489, 262] width 21 height 21
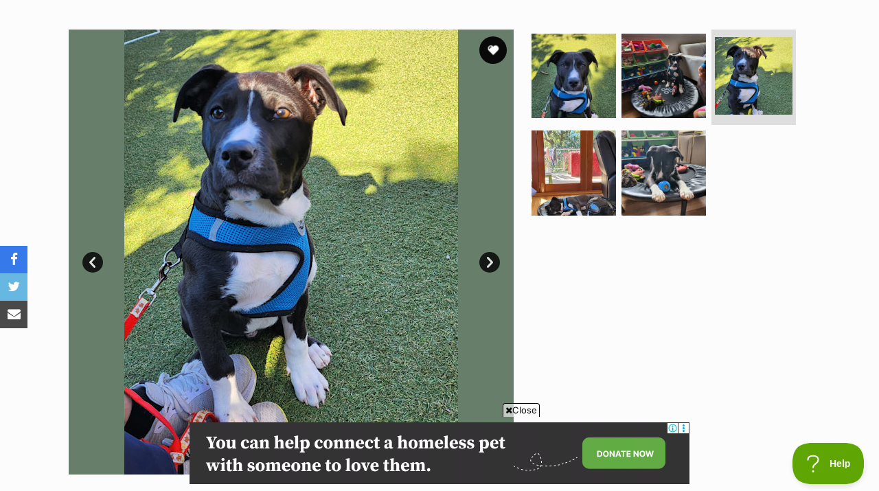
click at [489, 252] on link "Next" at bounding box center [489, 262] width 21 height 21
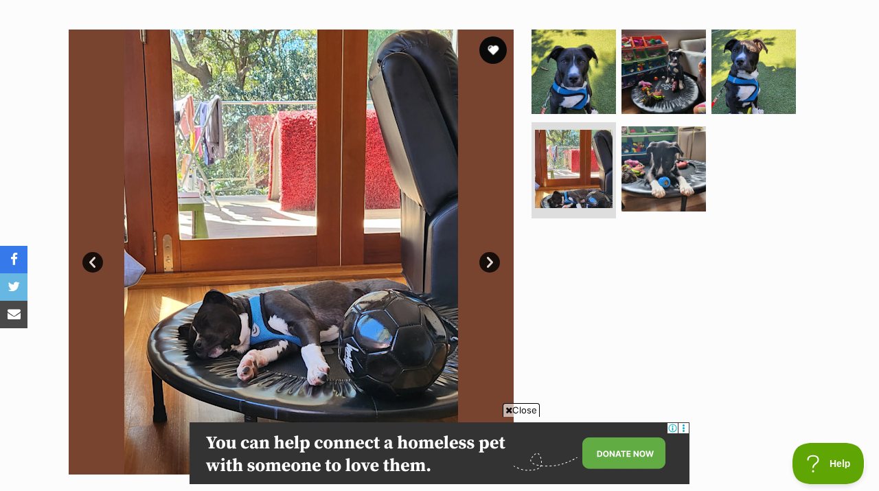
click at [490, 252] on link "Next" at bounding box center [489, 262] width 21 height 21
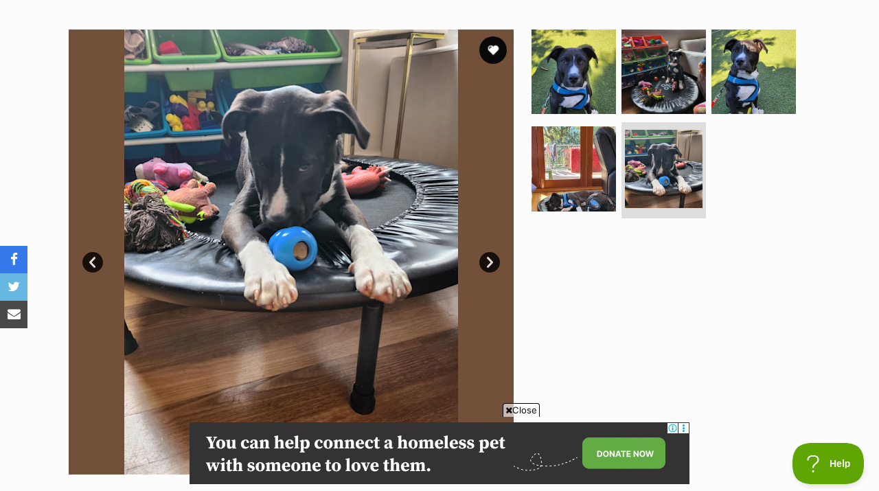
click at [490, 252] on link "Next" at bounding box center [489, 262] width 21 height 21
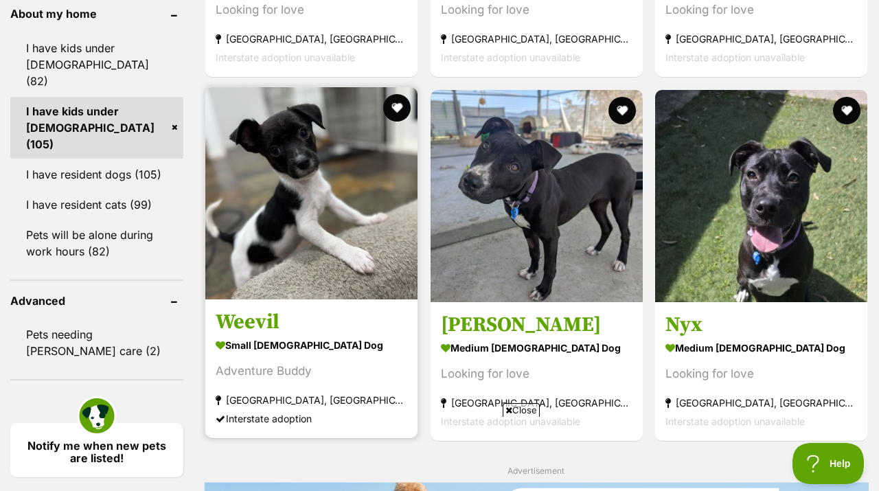
click at [305, 173] on img at bounding box center [311, 193] width 212 height 212
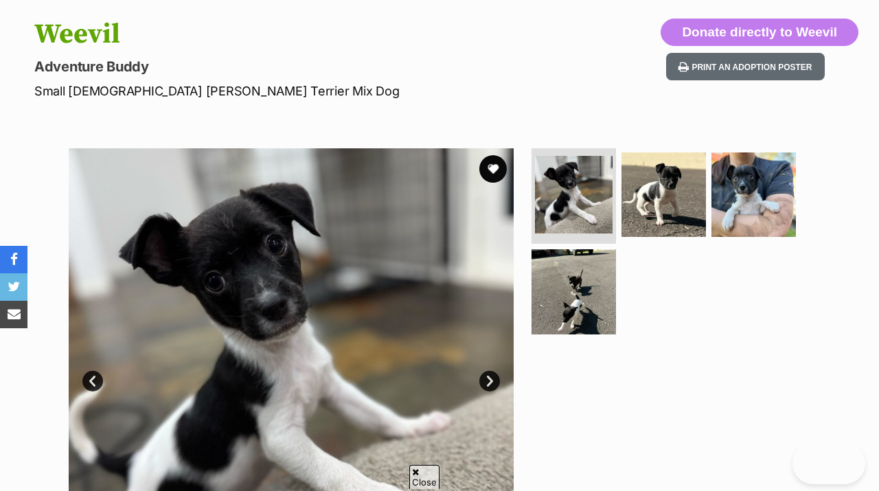
scroll to position [165, 0]
click at [496, 371] on link "Next" at bounding box center [489, 381] width 21 height 21
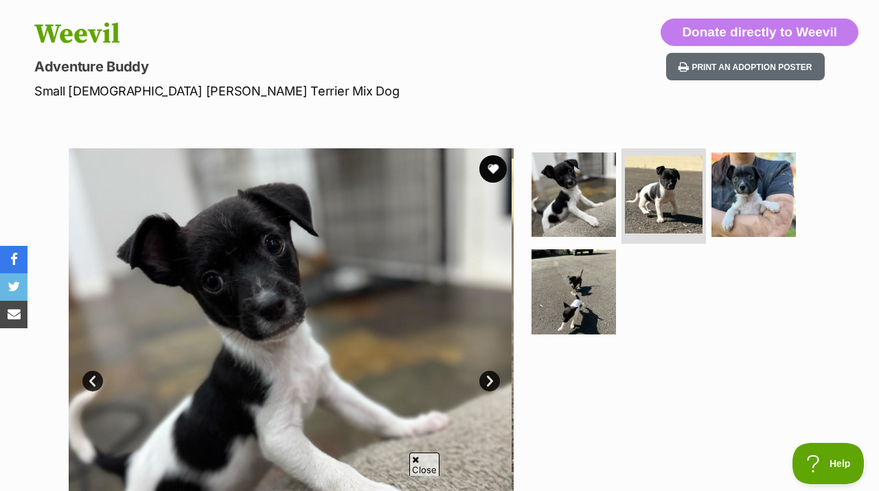
scroll to position [0, 0]
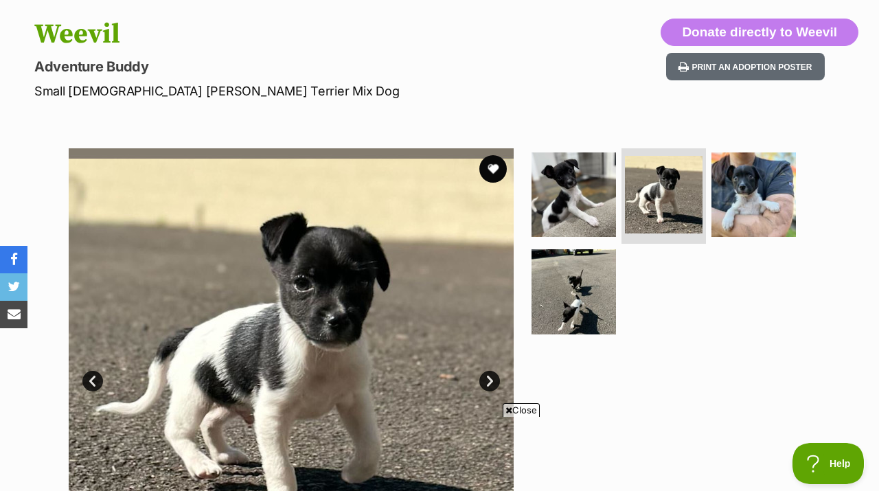
click at [496, 371] on link "Next" at bounding box center [489, 381] width 21 height 21
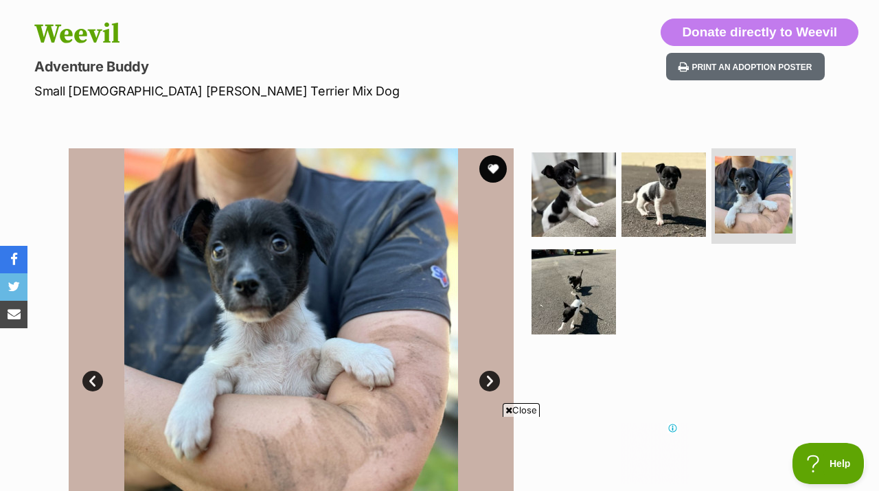
click at [495, 371] on link "Next" at bounding box center [489, 381] width 21 height 21
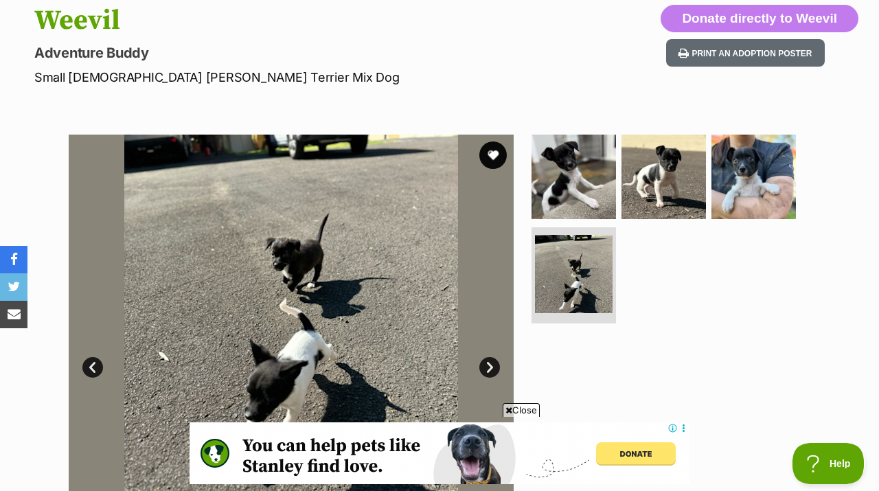
scroll to position [172, 0]
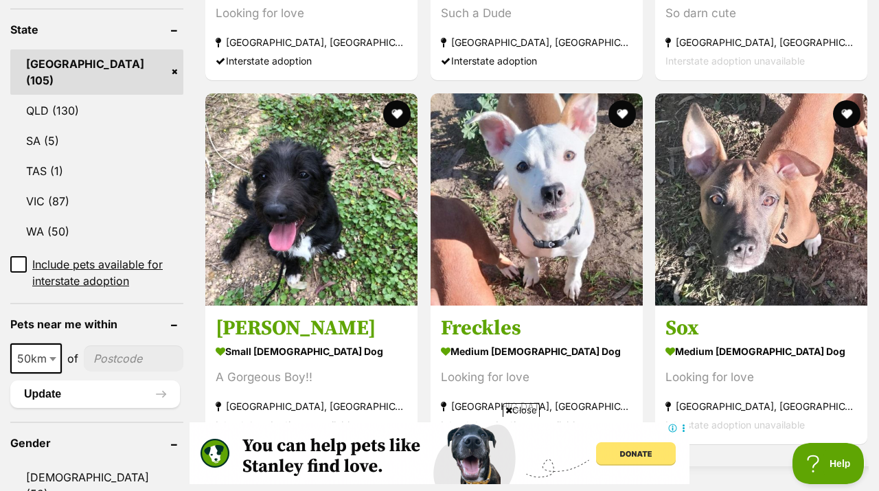
scroll to position [815, 0]
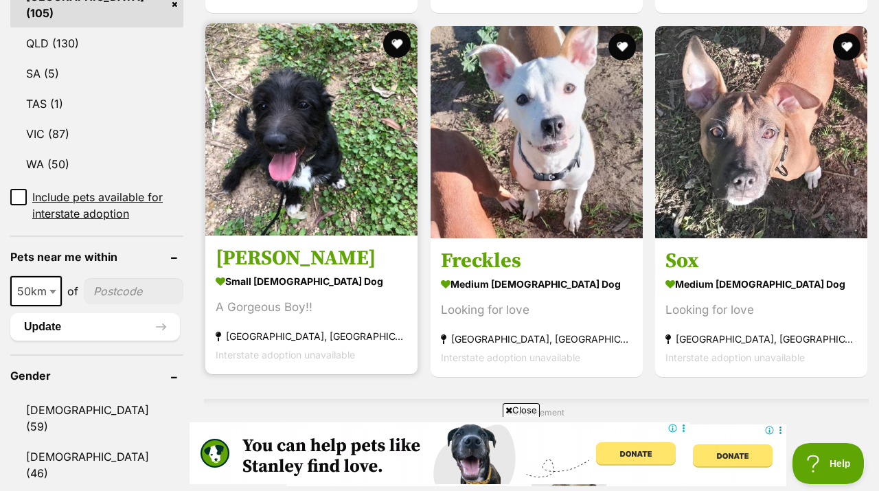
click at [387, 111] on img at bounding box center [311, 129] width 212 height 212
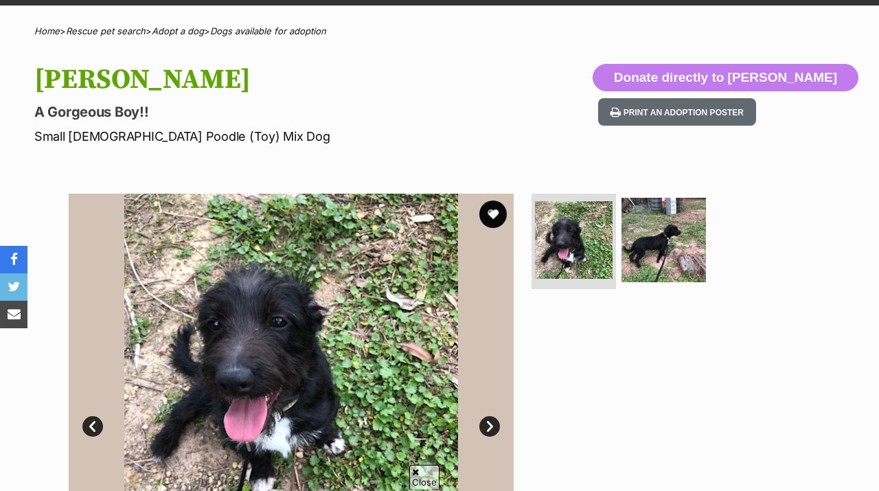
scroll to position [120, 0]
click at [501, 397] on img at bounding box center [291, 416] width 445 height 445
click at [493, 416] on link "Next" at bounding box center [489, 426] width 21 height 21
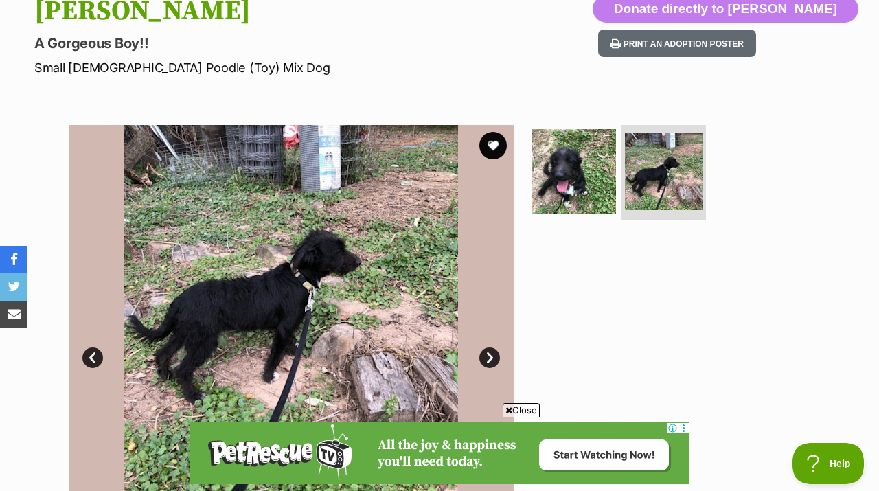
scroll to position [186, 0]
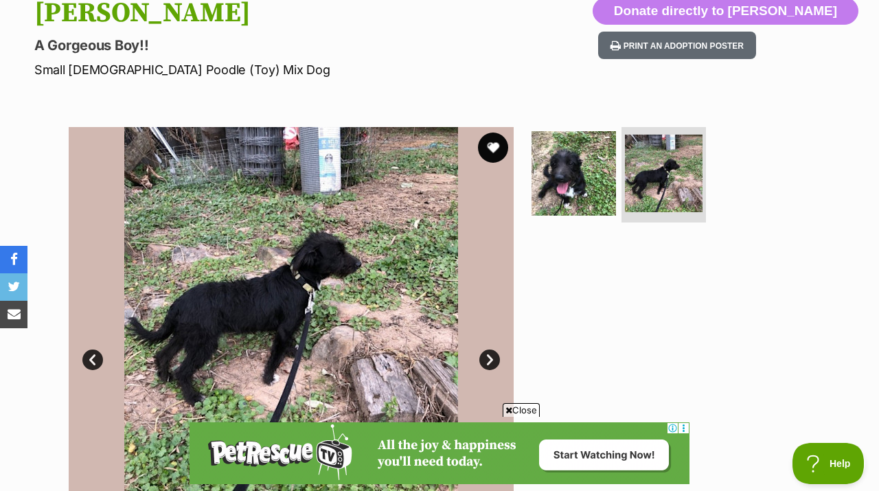
click at [493, 133] on button "favourite" at bounding box center [493, 148] width 30 height 30
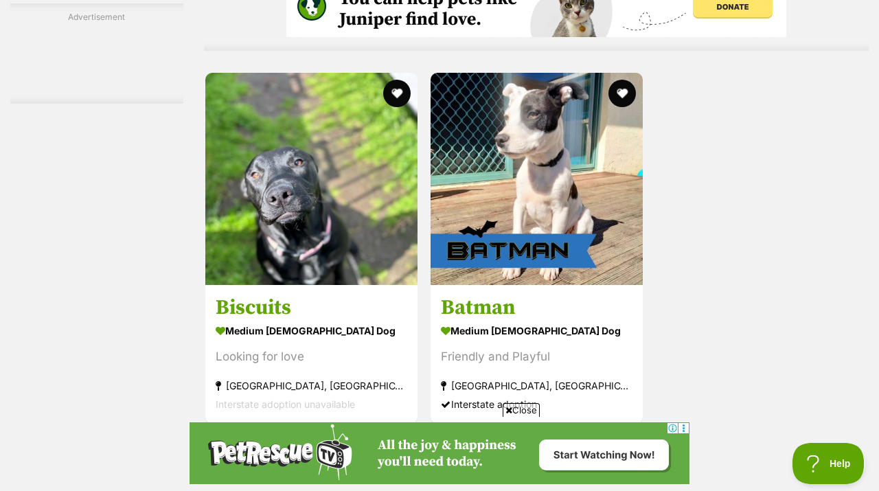
scroll to position [3114, 0]
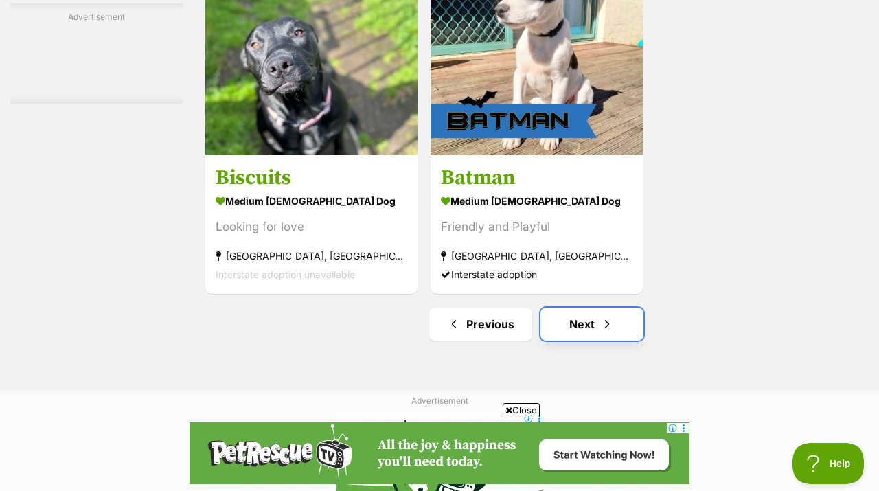
click at [592, 316] on link "Next" at bounding box center [592, 324] width 103 height 33
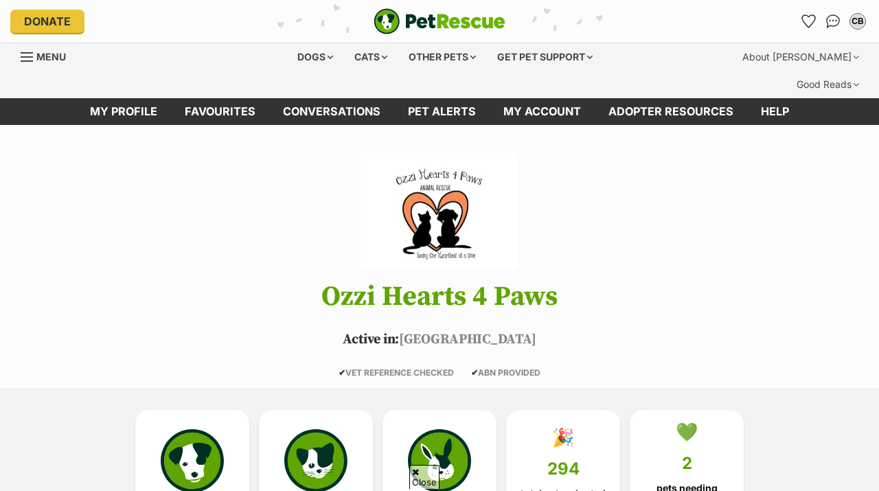
scroll to position [172, 0]
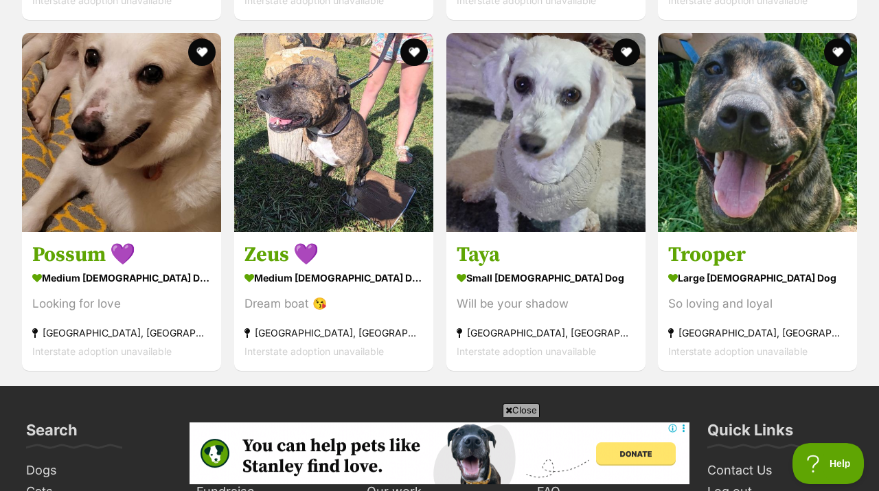
scroll to position [2324, 0]
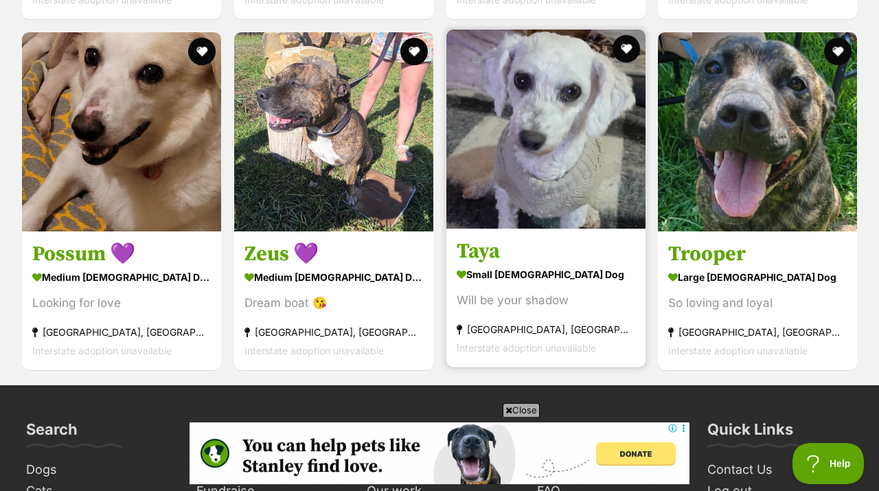
click at [550, 136] on img at bounding box center [545, 129] width 199 height 199
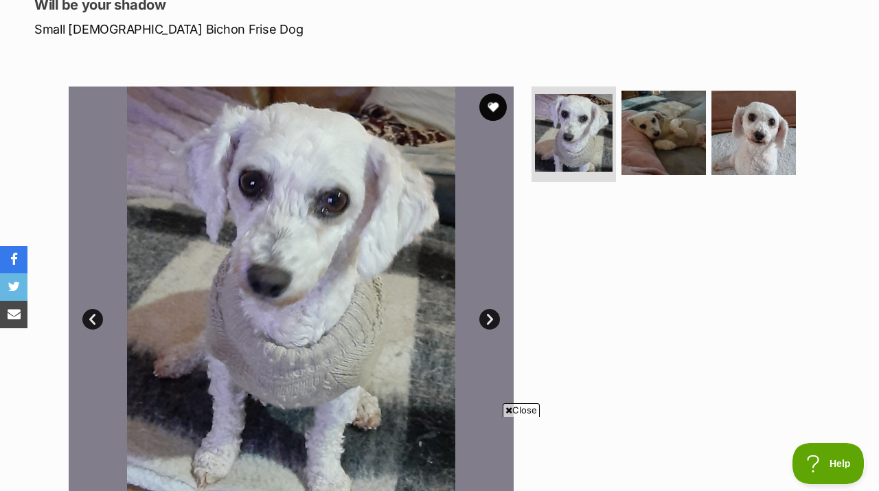
click at [490, 309] on link "Next" at bounding box center [489, 319] width 21 height 21
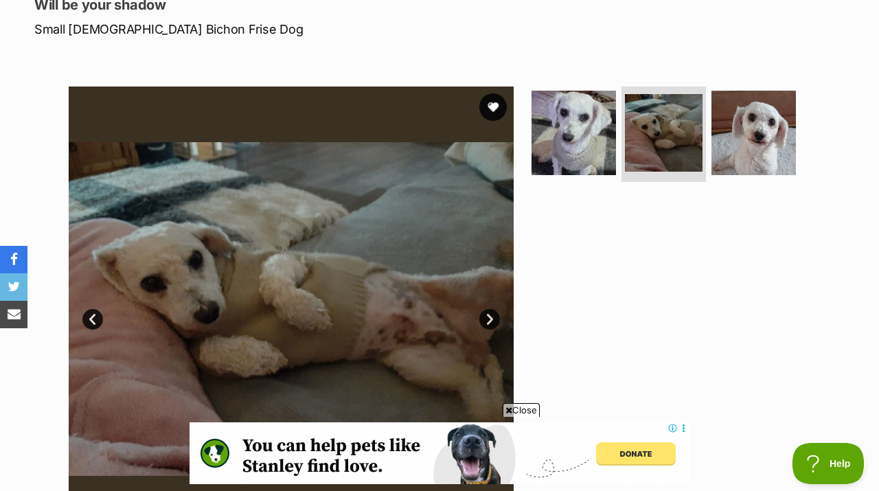
click at [490, 309] on link "Next" at bounding box center [489, 319] width 21 height 21
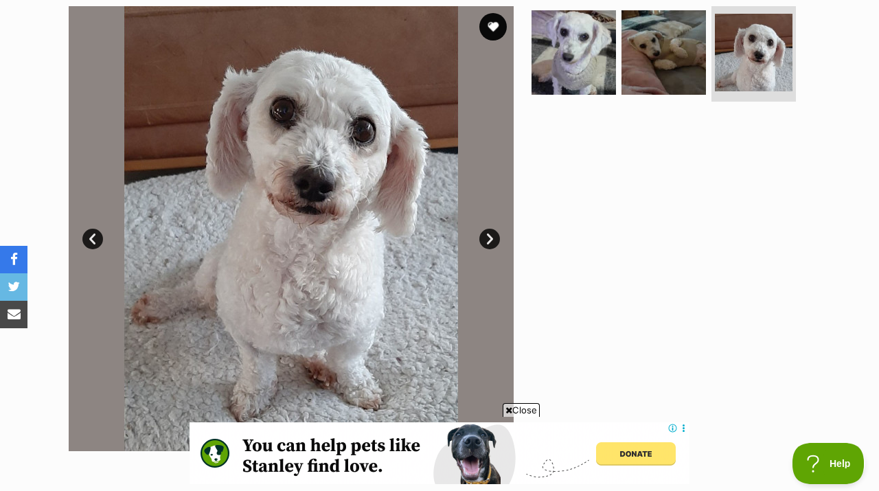
scroll to position [299, 0]
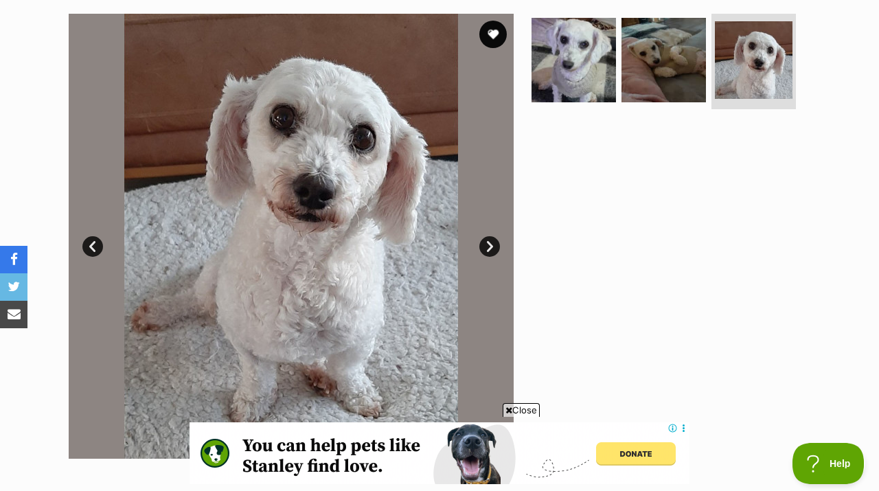
click at [493, 236] on link "Next" at bounding box center [489, 246] width 21 height 21
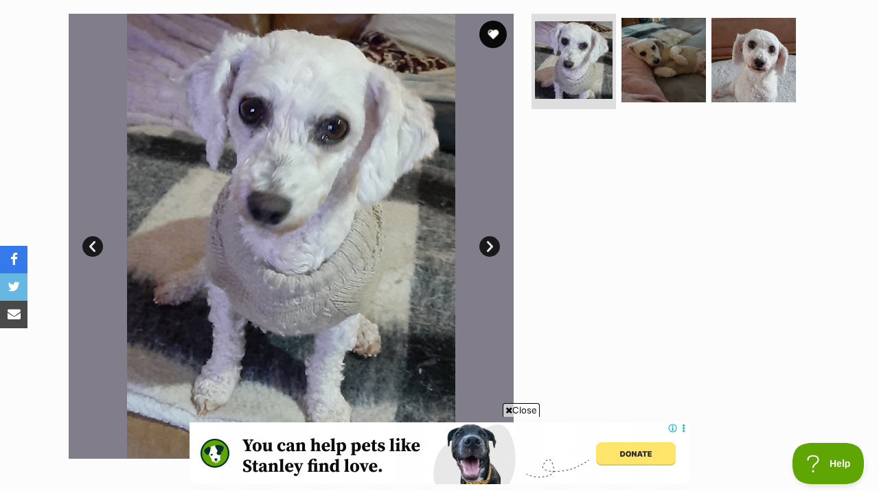
click at [495, 236] on link "Next" at bounding box center [489, 246] width 21 height 21
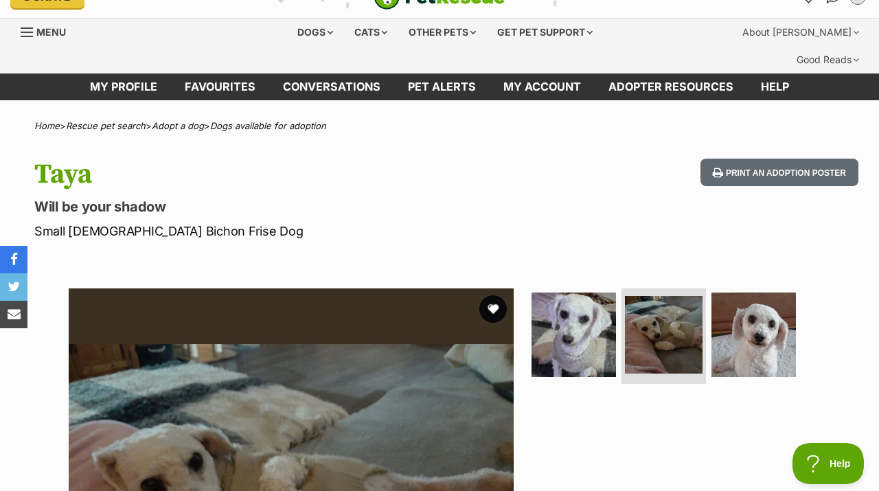
scroll to position [0, 0]
